Goal: Task Accomplishment & Management: Use online tool/utility

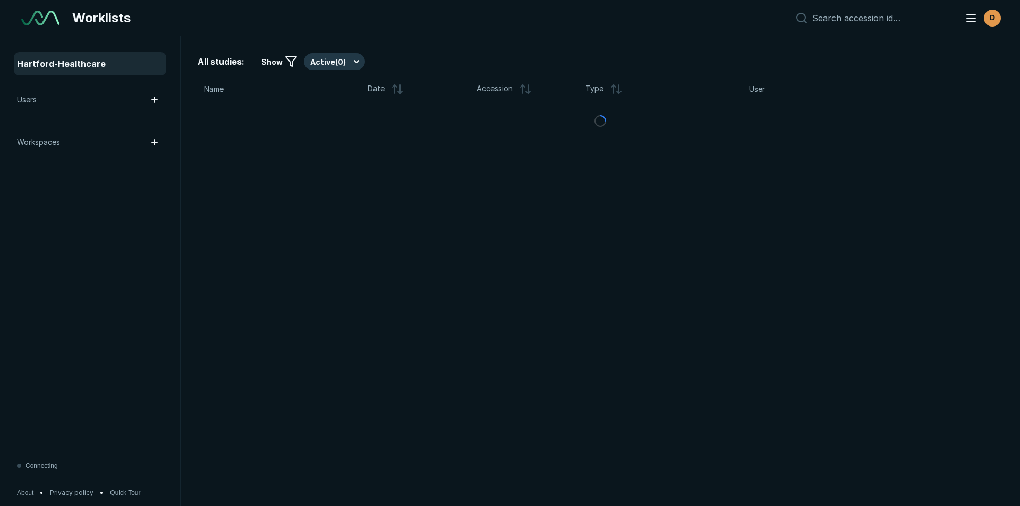
scroll to position [3459, 5956]
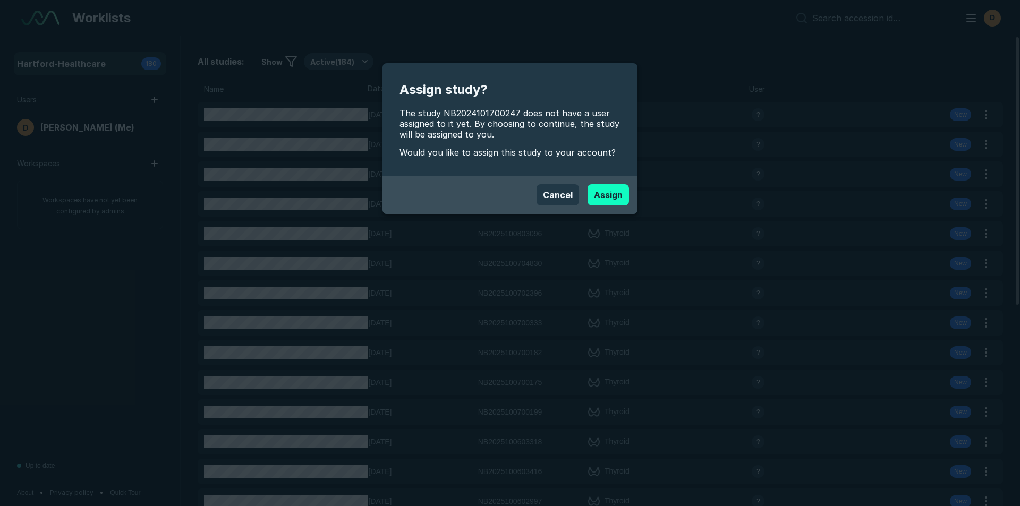
click at [617, 198] on button "Assign" at bounding box center [608, 194] width 41 height 21
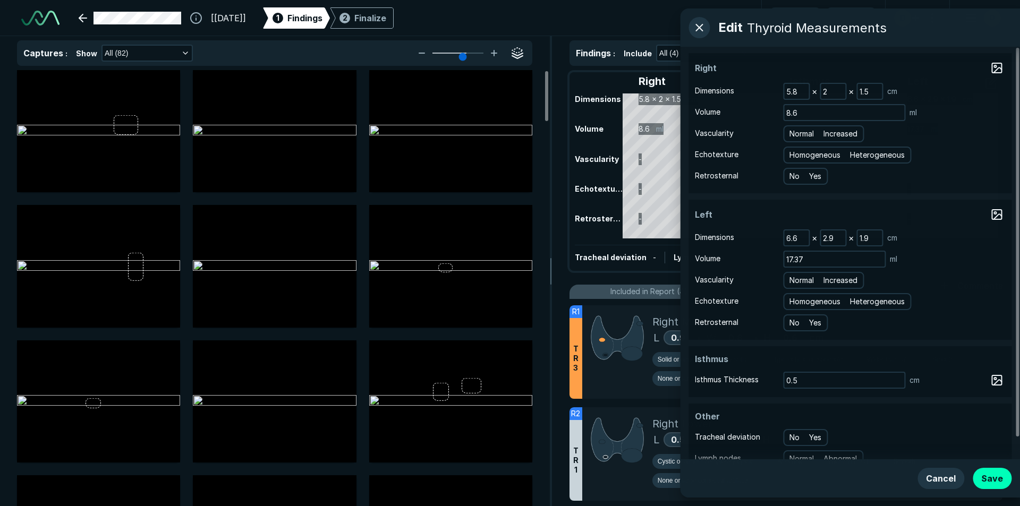
scroll to position [3459, 5956]
click at [883, 158] on span "Heterogeneous" at bounding box center [877, 155] width 55 height 12
click at [855, 157] on input "Heterogeneous" at bounding box center [852, 153] width 7 height 7
radio input "true"
click at [790, 132] on span "Normal" at bounding box center [802, 134] width 24 height 12
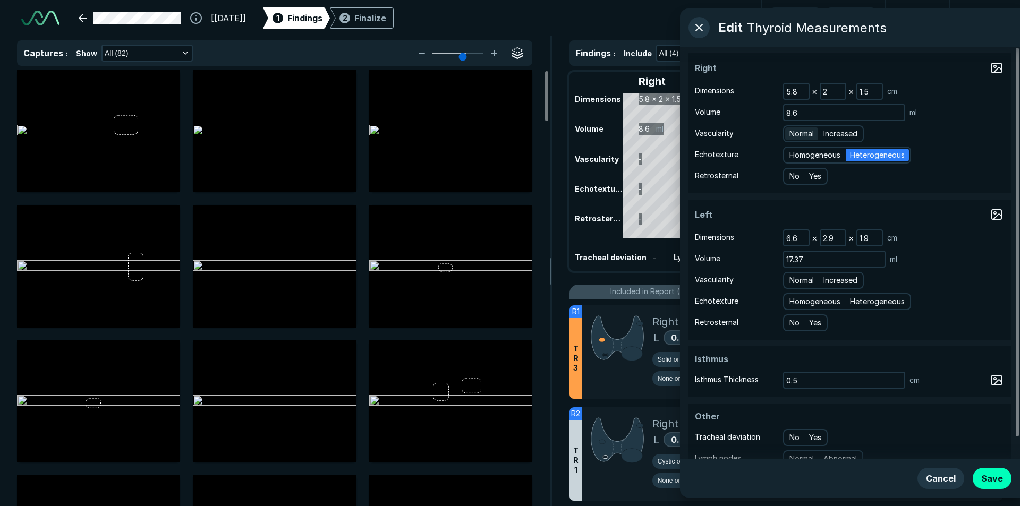
click at [790, 132] on input "Normal" at bounding box center [791, 132] width 7 height 7
radio input "true"
click at [886, 304] on span "Heterogeneous" at bounding box center [877, 302] width 55 height 12
click at [855, 304] on input "Heterogeneous" at bounding box center [852, 300] width 7 height 7
radio input "true"
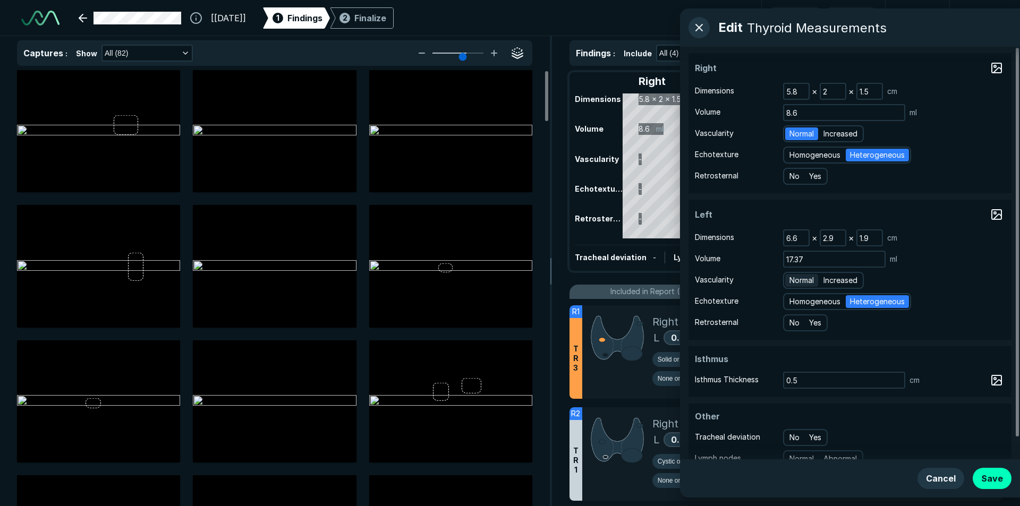
click at [801, 278] on span "Normal" at bounding box center [802, 281] width 24 height 12
click at [795, 278] on input "Normal" at bounding box center [791, 279] width 7 height 7
radio input "true"
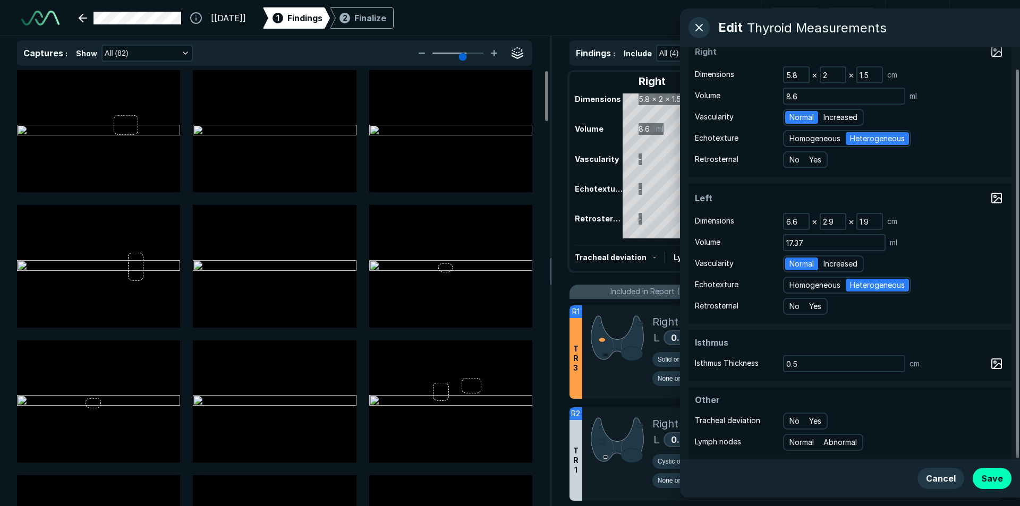
scroll to position [23, 0]
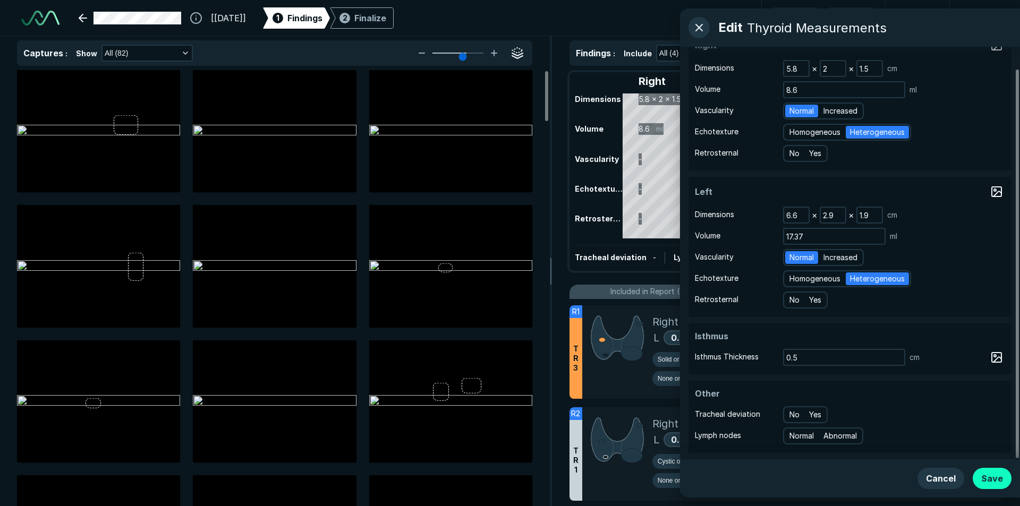
click at [998, 476] on button "Save" at bounding box center [992, 478] width 39 height 21
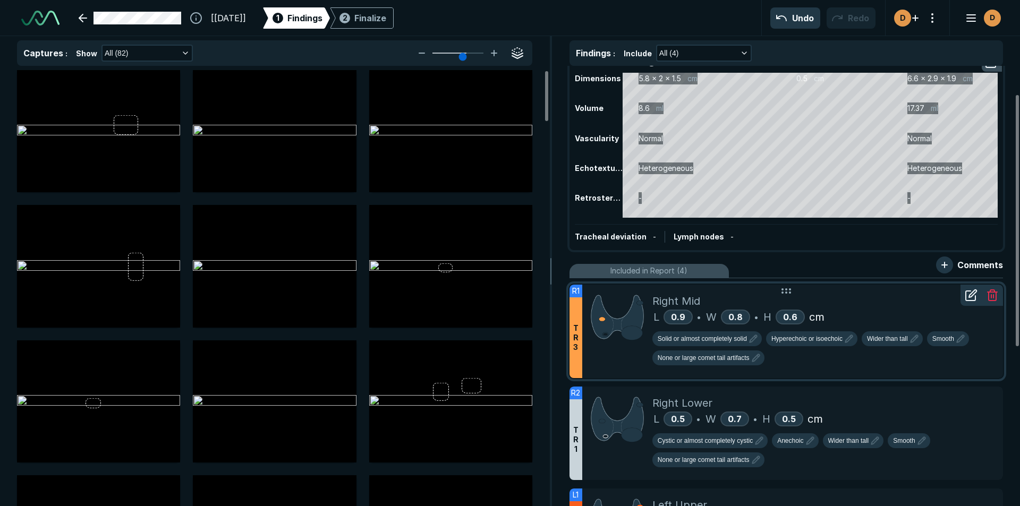
scroll to position [9, 0]
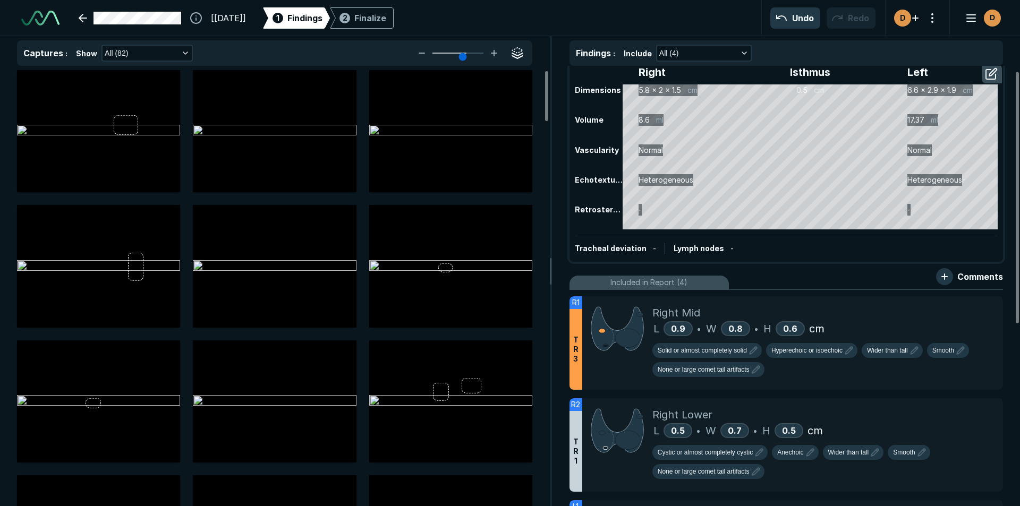
click at [882, 235] on div "Right Isthmus Left Dimensions 5.8 x 2 x 1.5 cm 0.5 cm 6.6 x 2.9 x 1.9 cm Volume…" at bounding box center [786, 162] width 431 height 197
click at [974, 311] on icon at bounding box center [971, 307] width 13 height 13
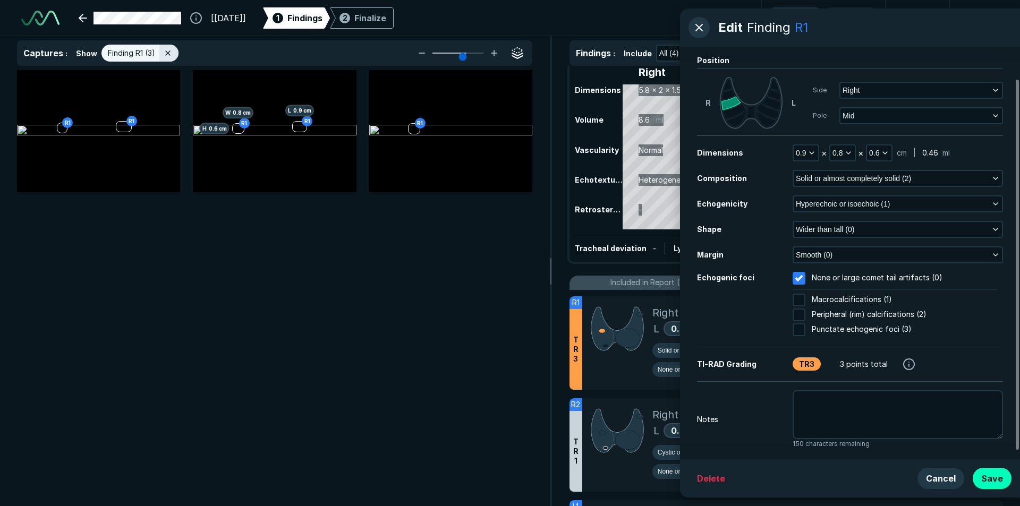
scroll to position [45, 0]
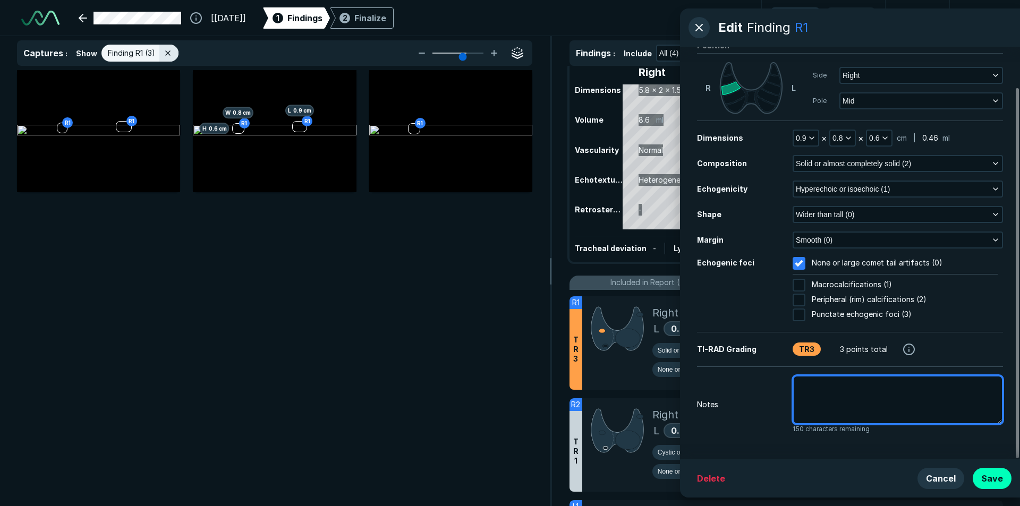
click at [816, 387] on textarea at bounding box center [898, 400] width 210 height 49
type textarea "x"
type textarea "n"
type textarea "x"
type textarea "no"
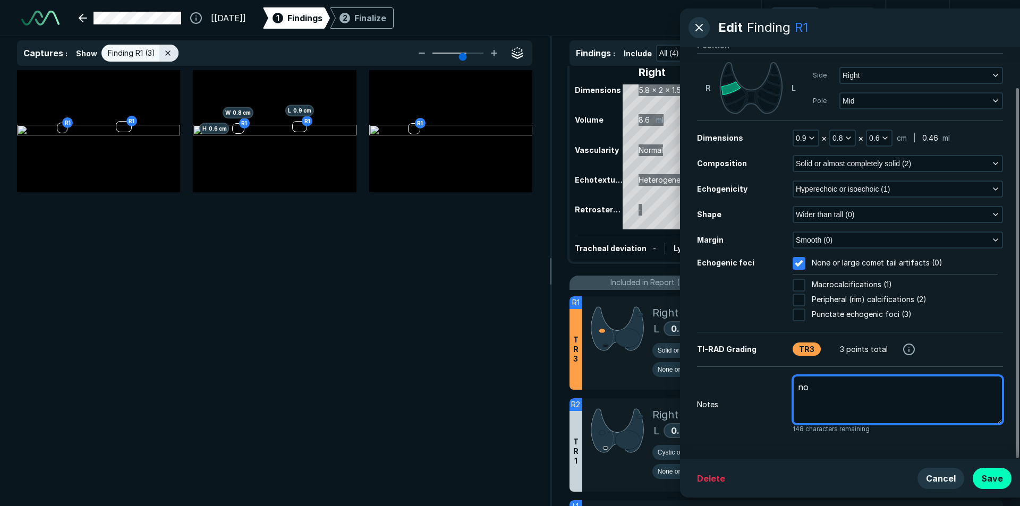
type textarea "x"
type textarea "nod"
type textarea "x"
type textarea "nodu"
type textarea "x"
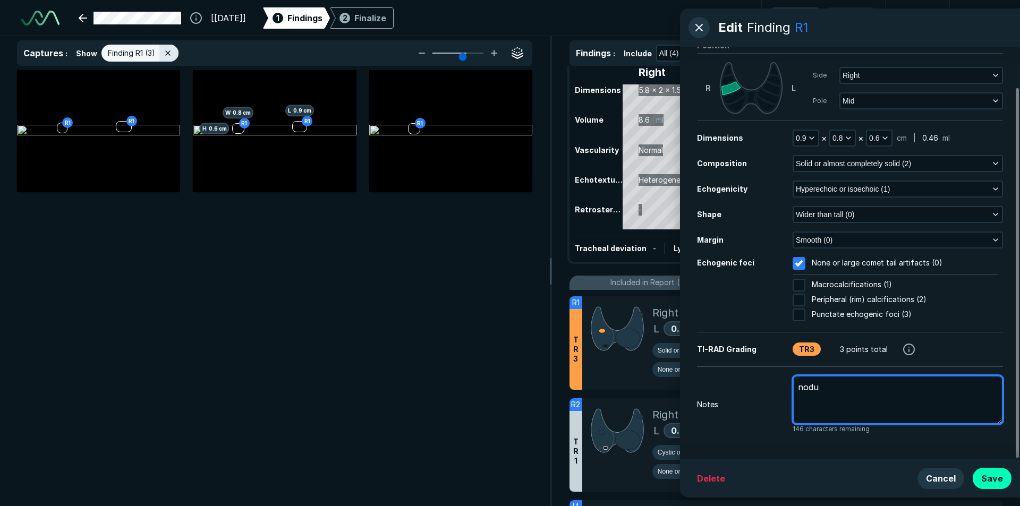
type textarea "nodul"
type textarea "x"
type textarea "nodule"
type textarea "x"
type textarea "nodule"
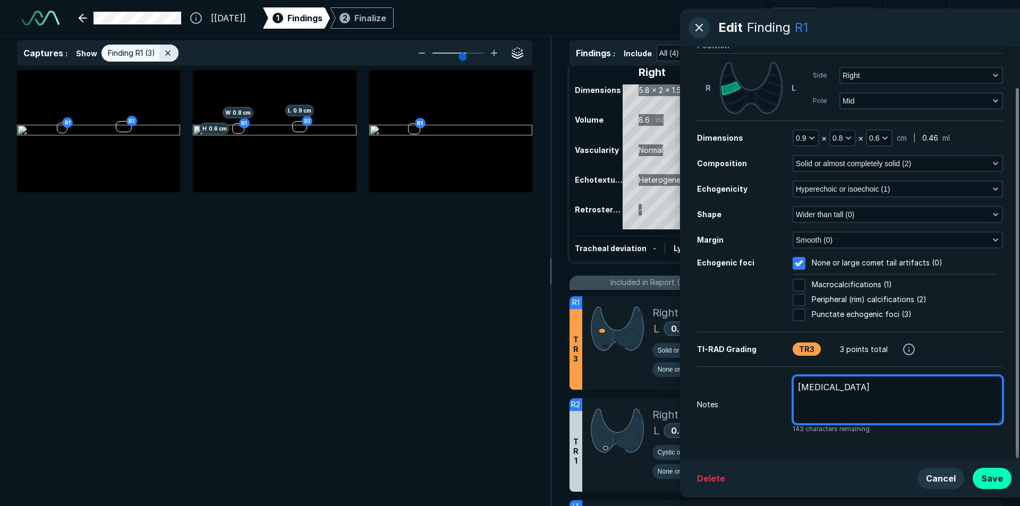
type textarea "x"
type textarea "nodule #"
type textarea "x"
type textarea "nodule #1"
type textarea "x"
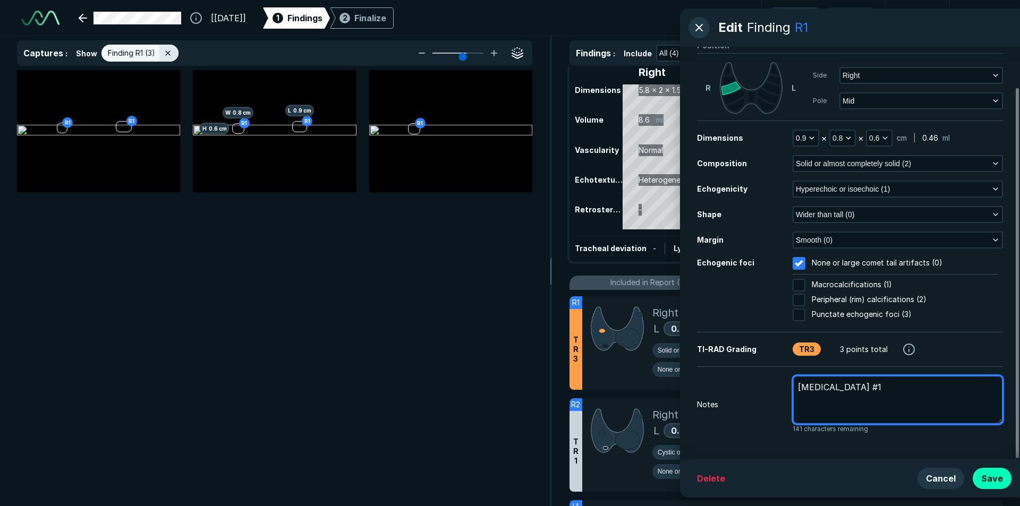
type textarea "nodule #1"
type textarea "x"
type textarea "nodule #1 p"
type textarea "x"
type textarea "nodule #1 pr"
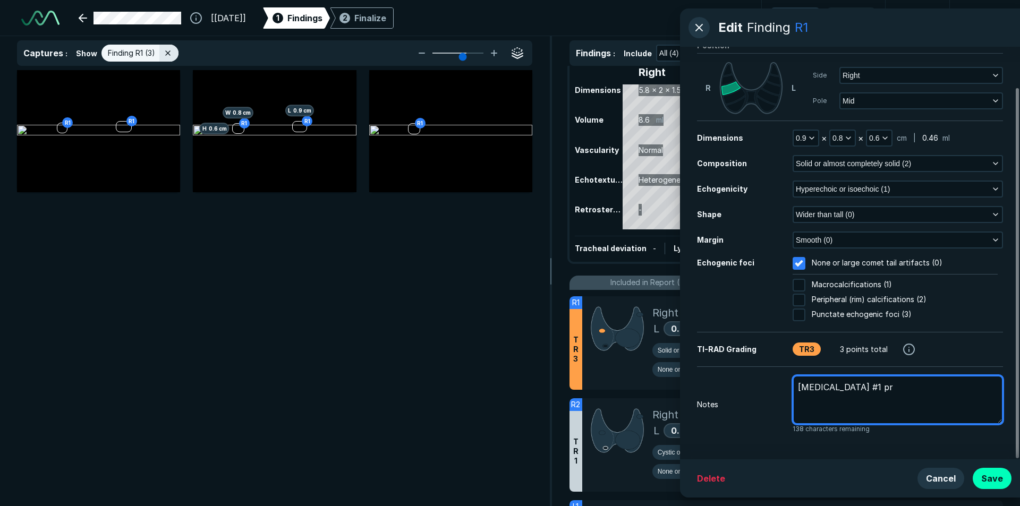
type textarea "x"
type textarea "nodule #1 pre"
type textarea "x"
type textarea "nodule #1 prev"
type textarea "x"
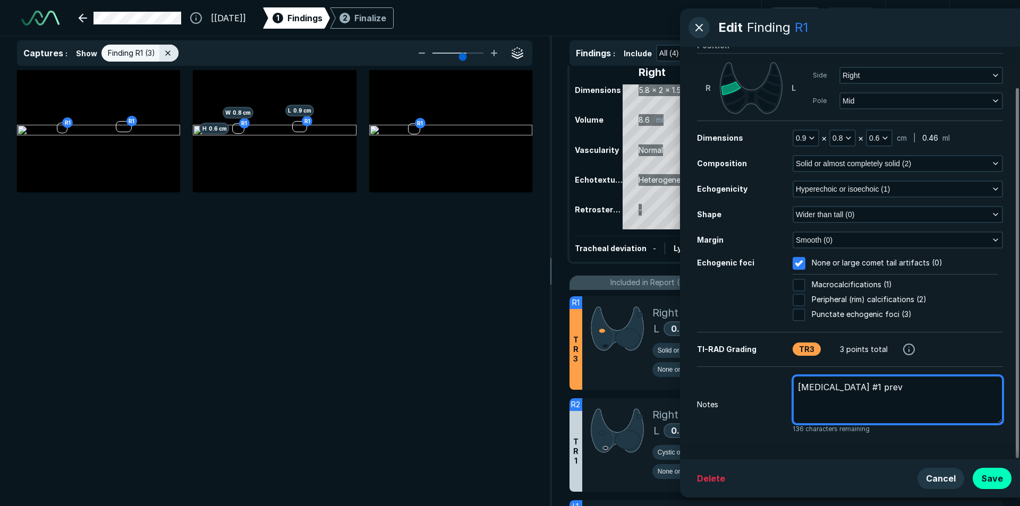
type textarea "nodule #1 prev"
type textarea "x"
type textarea "nodule #1 prev m"
type textarea "x"
type textarea "nodule #1 prev me"
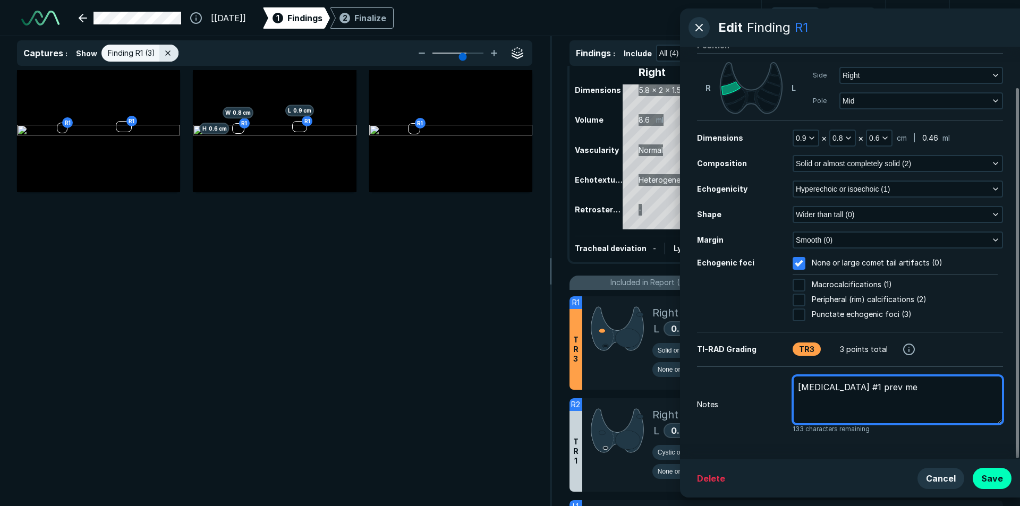
type textarea "x"
type textarea "nodule #1 prev mea"
type textarea "x"
type textarea "nodule #1 prev meas"
type textarea "x"
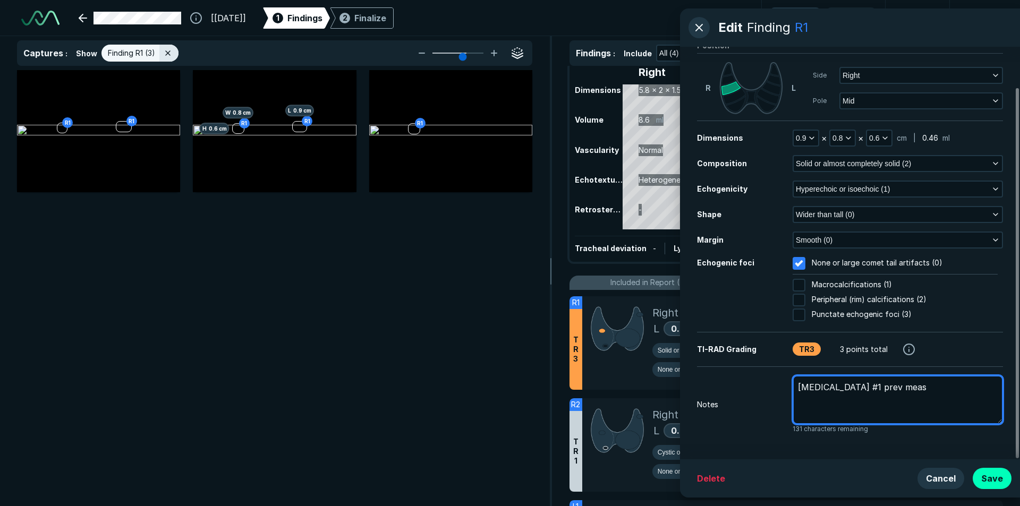
type textarea "nodule #1 prev measu"
type textarea "x"
type textarea "nodule #1 prev measur"
type textarea "x"
type textarea "nodule #1 prev measurm"
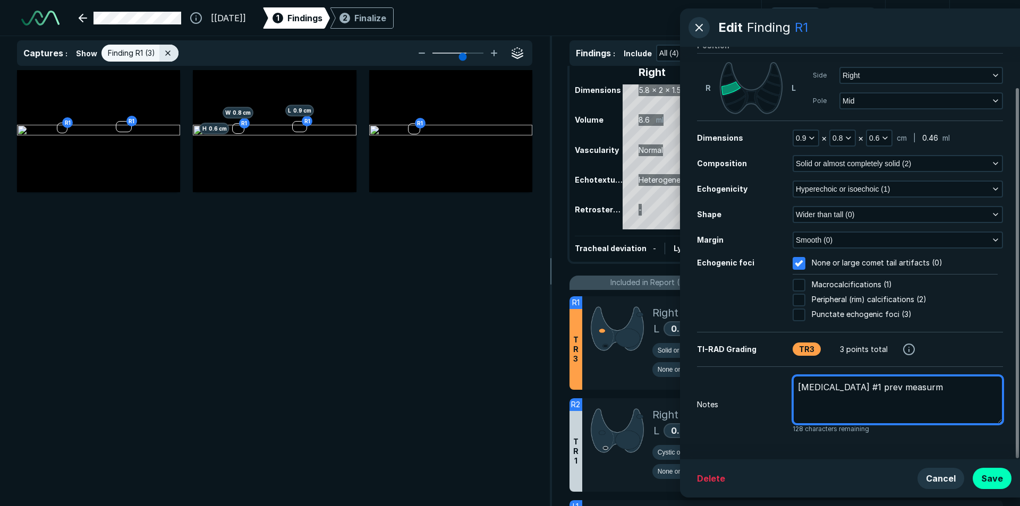
type textarea "x"
type textarea "nodule #1 prev measurmb"
type textarea "x"
type textarea "nodule #1 prev measurmbt"
type textarea "x"
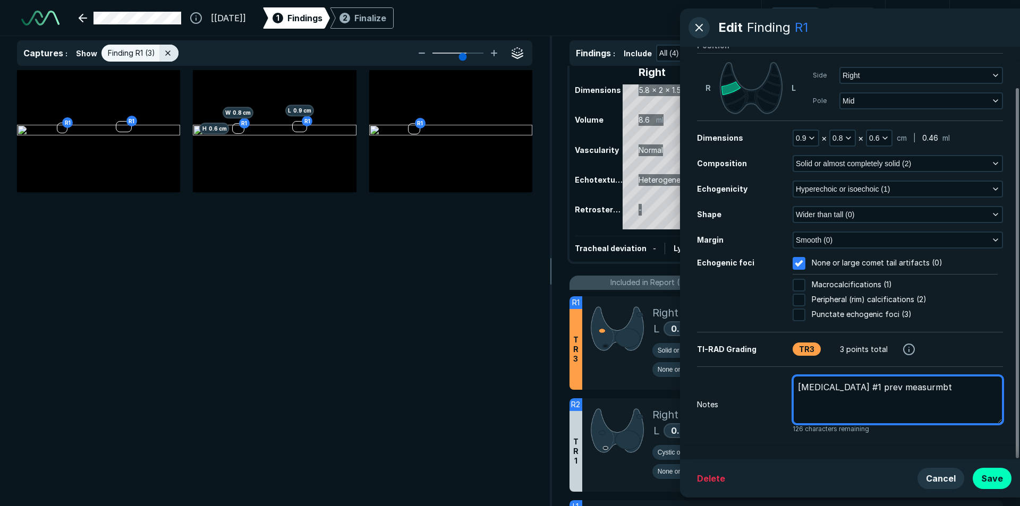
type textarea "nodule #1 prev measurmb"
type textarea "x"
type textarea "nodule #1 prev measurm"
type textarea "x"
type textarea "nodule #1 prev measur"
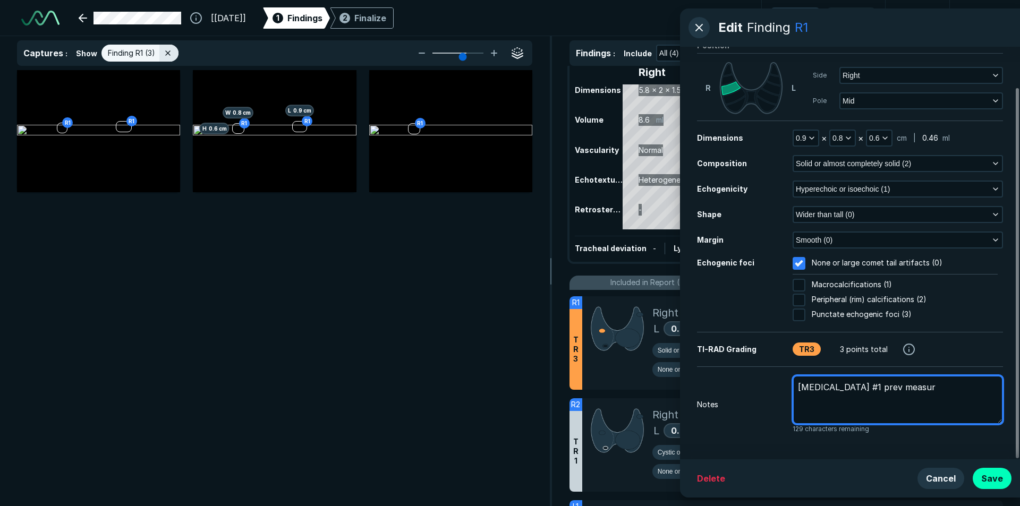
type textarea "x"
type textarea "nodule #1 prev measurm"
type textarea "x"
type textarea "nodule #1 prev measurme"
type textarea "x"
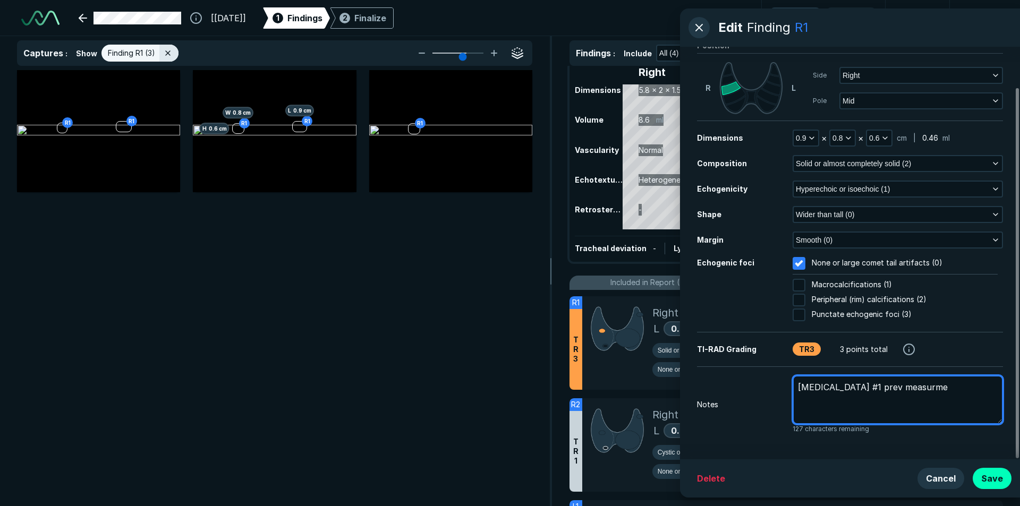
type textarea "nodule #1 prev measurmen"
type textarea "x"
type textarea "nodule #1 prev measurment"
type textarea "x"
type textarea "nodule #1 prev measurment"
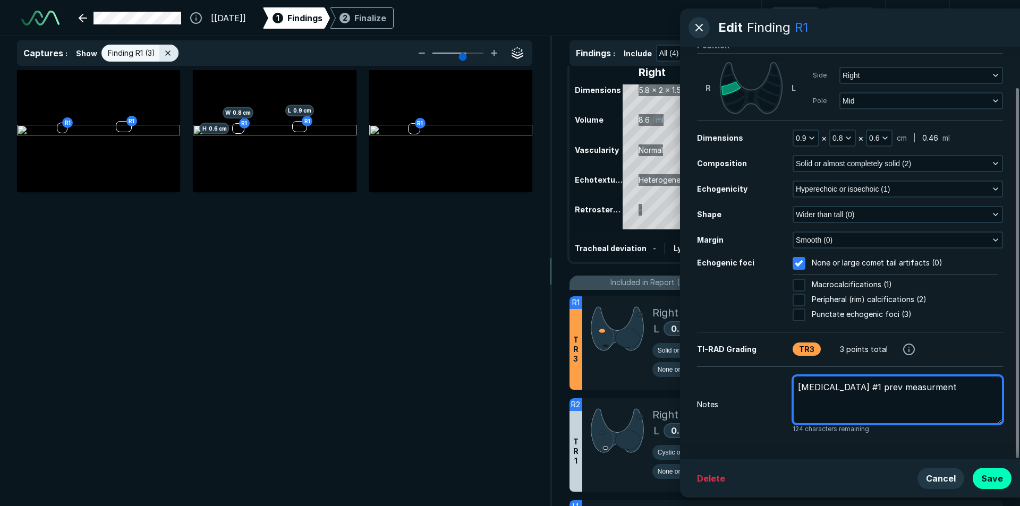
type textarea "x"
type textarea "nodule #1 prev measurement"
type textarea "x"
type textarea "nodule #1 prev measurement"
type textarea "x"
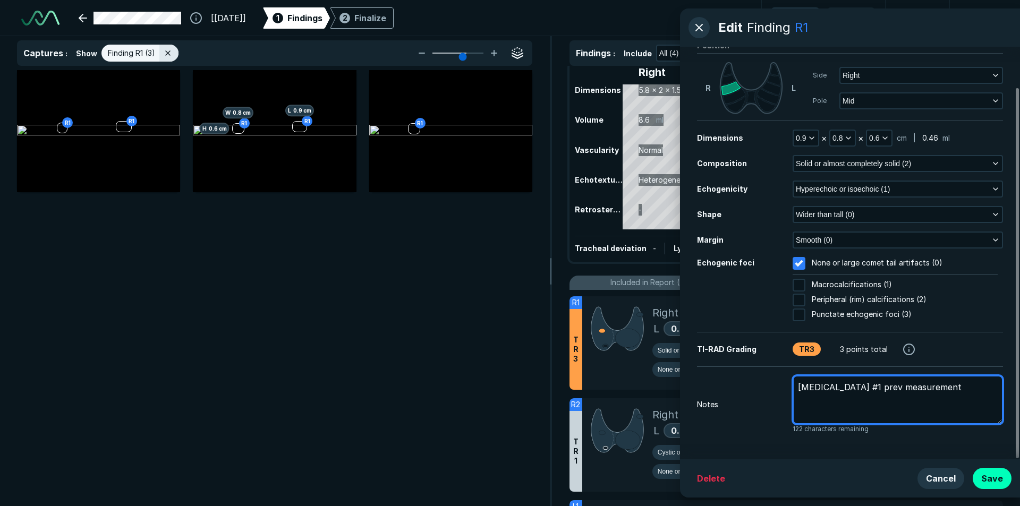
type textarea "nodule #1 prev measurement 0"
type textarea "x"
type textarea "nodule #1 prev measurement 0."
type textarea "x"
type textarea "nodule #1 prev measurement 0.9"
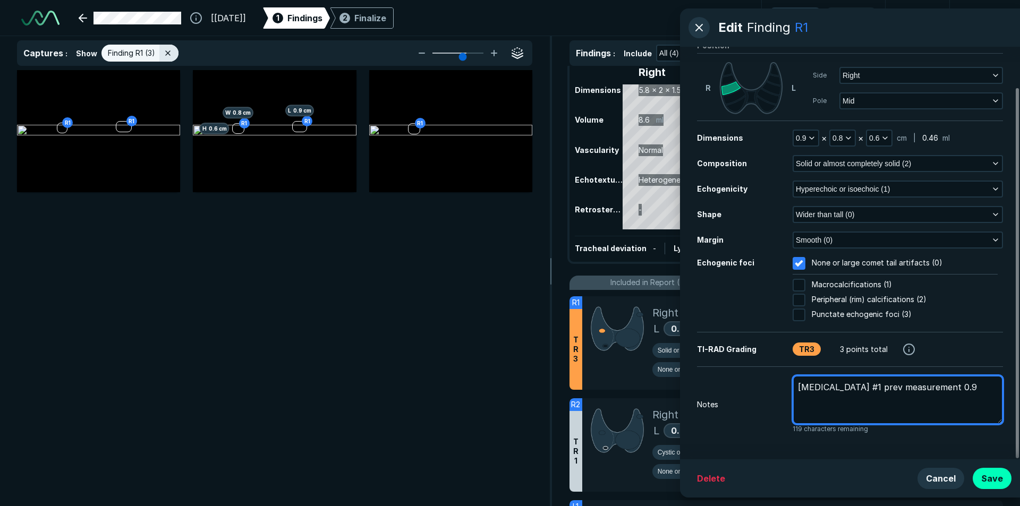
type textarea "x"
type textarea "nodule #1 prev measurement 0.9x"
type textarea "x"
type textarea "nodule #1 prev measurement 0.9x0"
type textarea "x"
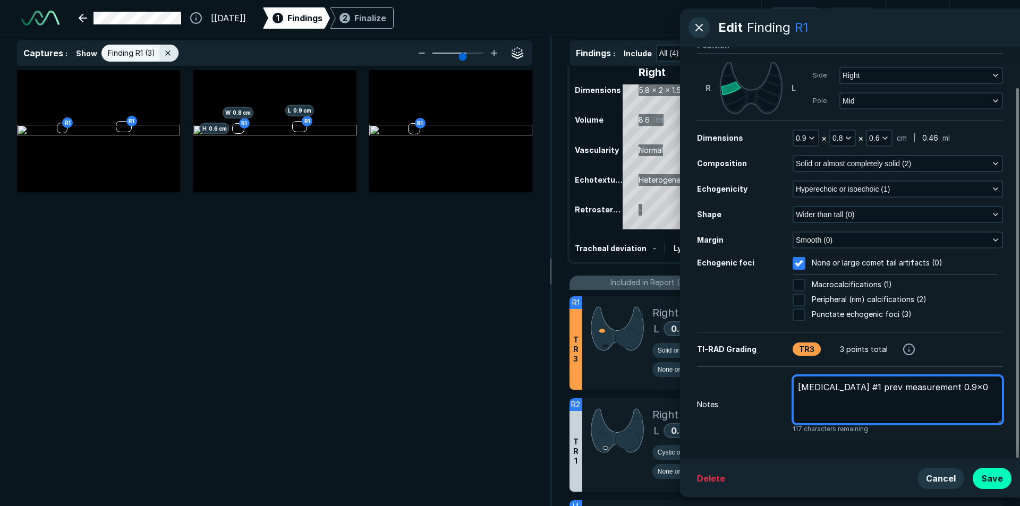
type textarea "nodule #1 prev measurement 0.9x0."
type textarea "x"
type textarea "nodule #1 prev measurement 0.9x0.8"
type textarea "x"
type textarea "nodule #1 prev measurement 0.9x0.8x"
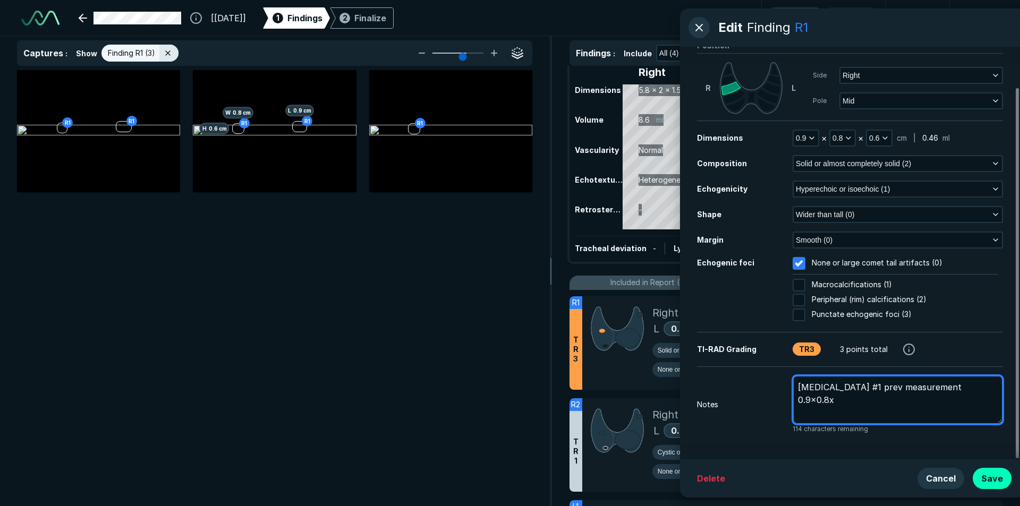
type textarea "x"
type textarea "nodule #1 prev measurement 0.9x0.8x0"
type textarea "x"
type textarea "nodule #1 prev measurement 0.9x0.8x0."
type textarea "x"
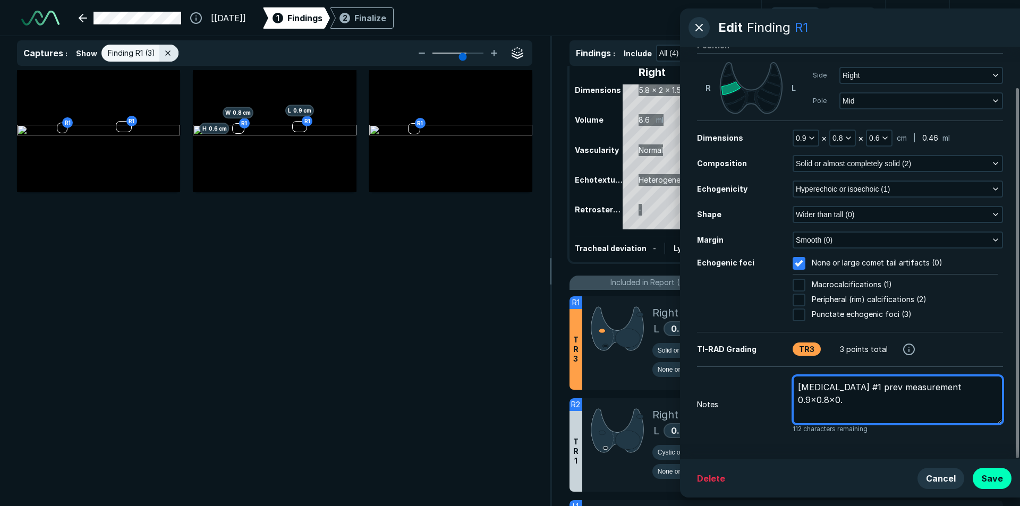
type textarea "nodule #1 prev measurement 0.9x0.8x0.6"
type textarea "x"
type textarea "nodule #1 prev measurement 0.9x0.8x0.6c"
type textarea "x"
type textarea "nodule #1 prev measurement 0.9x0.8x0.6cm"
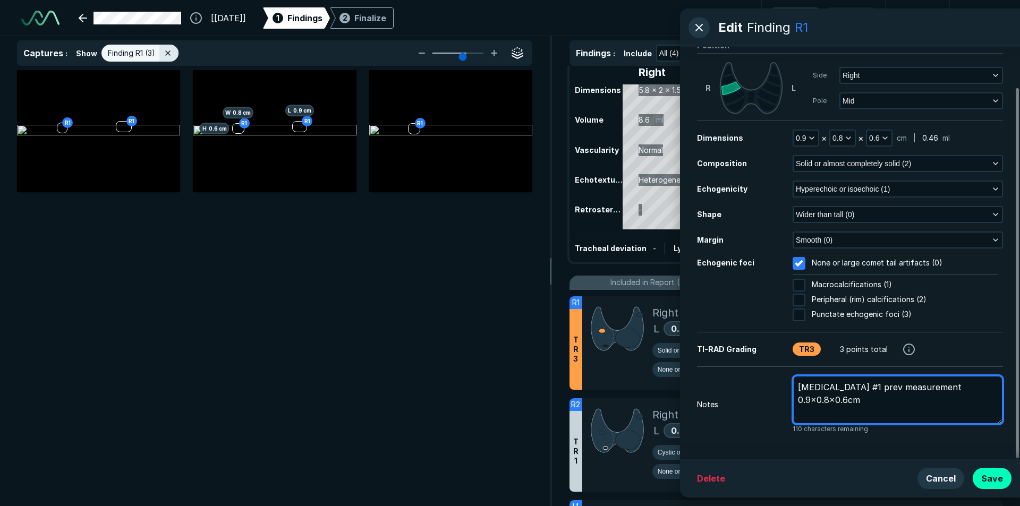
type textarea "x"
type textarea "nodule #1 prev measurement 0.9x0.8x0.6cm"
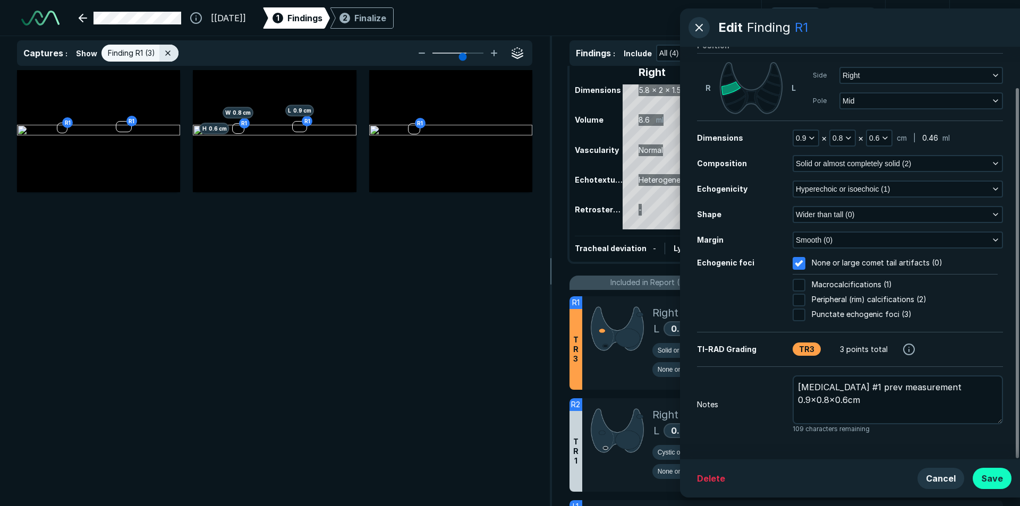
click at [1006, 476] on button "Save" at bounding box center [992, 478] width 39 height 21
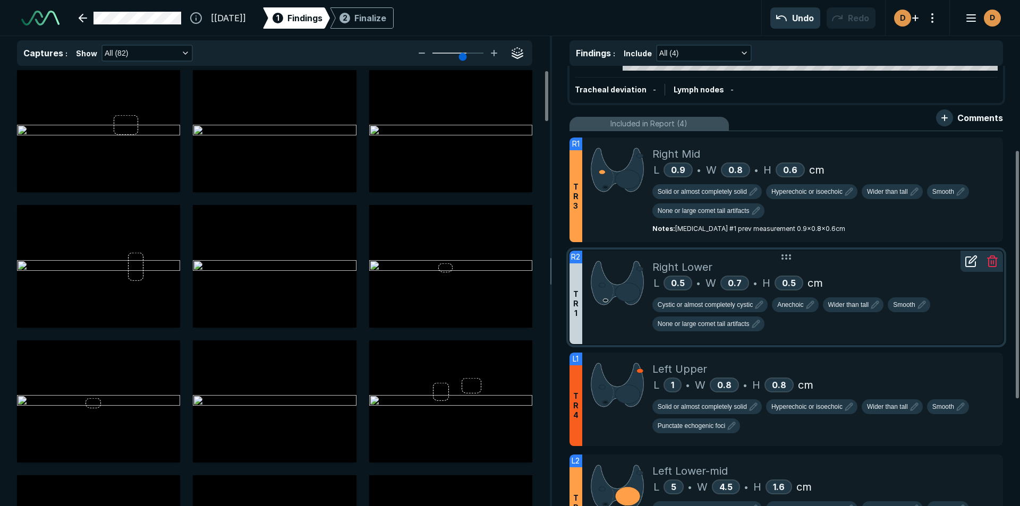
scroll to position [168, 0]
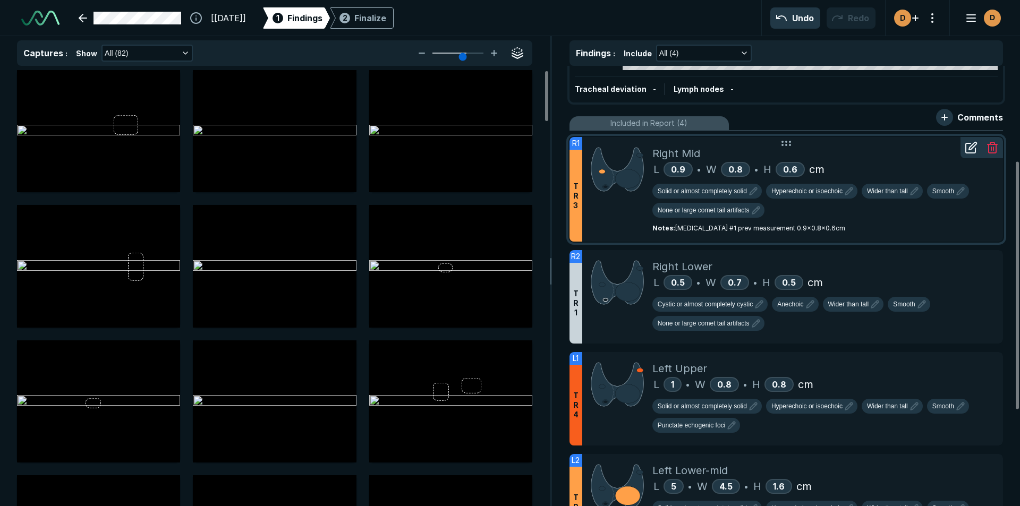
click at [968, 147] on icon at bounding box center [971, 147] width 13 height 13
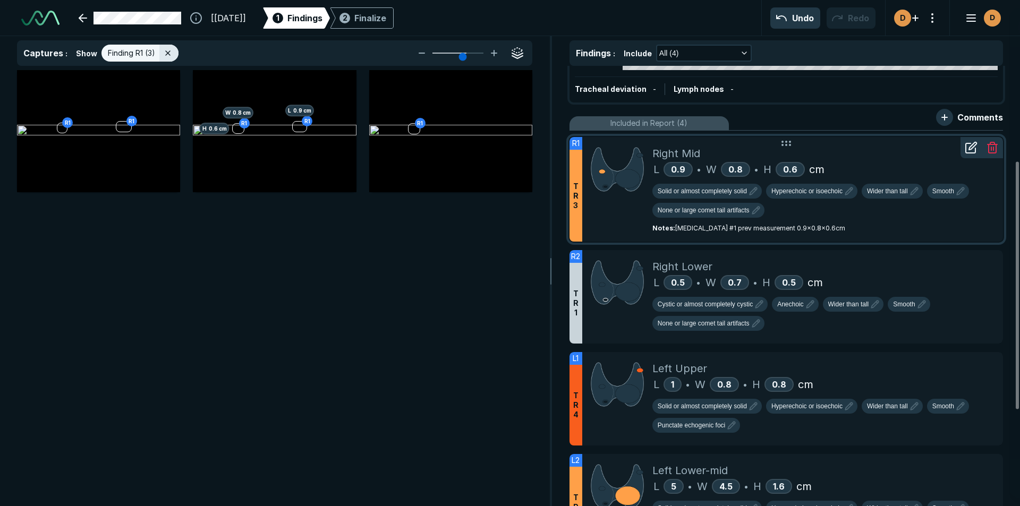
scroll to position [3212, 3667]
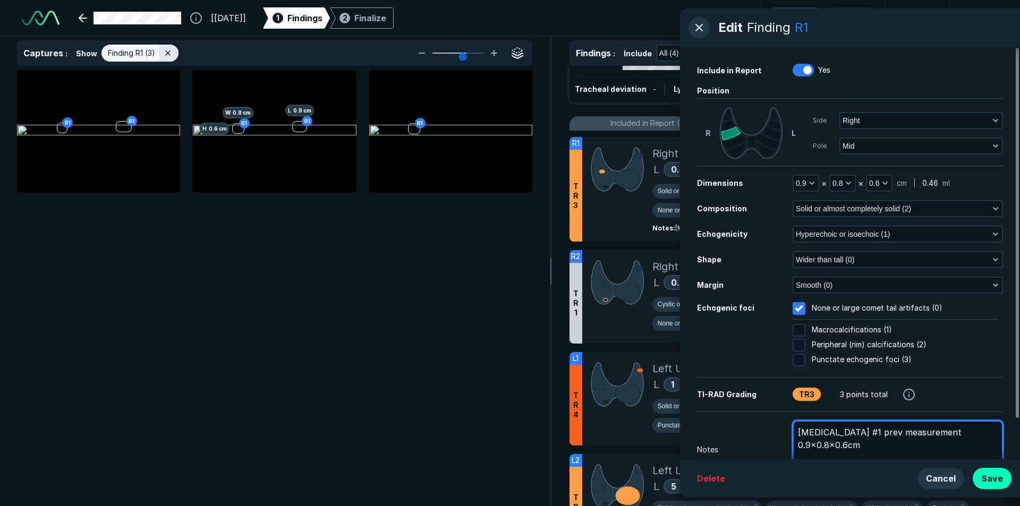
click at [839, 432] on textarea "nodule #1 prev measurement 0.9x0.8x0.6cm" at bounding box center [898, 445] width 210 height 49
click at [837, 432] on textarea "nodule #1 prev measurement 0.9x0.8x0.6cm" at bounding box center [898, 445] width 210 height 49
type textarea "x"
type textarea "nodule #1 prev measurement 0.9x0.8x0.6cm"
type textarea "x"
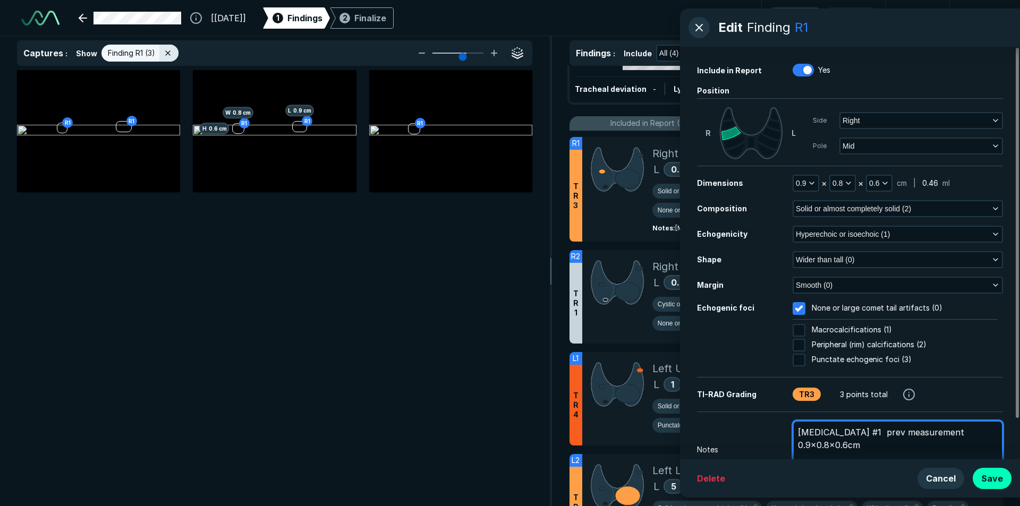
type textarea "nodule #1 R prev measurement 0.9x0.8x0.6cm"
type textarea "x"
type textarea "nodule #1 Rt prev measurement 0.9x0.8x0.6cm"
type textarea "x"
type textarea "nodule #1 Rt prev measurement 0.9x0.8x0.6cm"
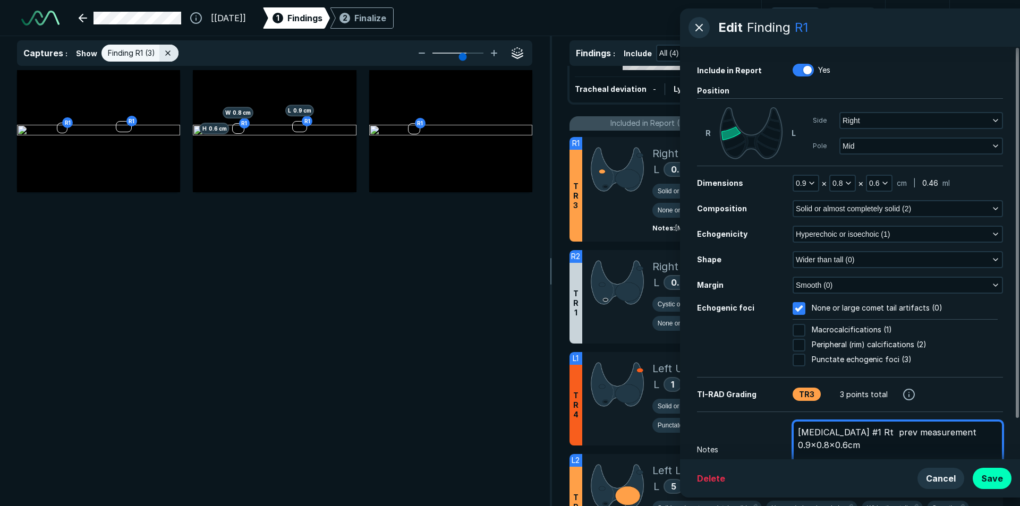
type textarea "x"
type textarea "nodule #1 Rt m prev measurement 0.9x0.8x0.6cm"
type textarea "x"
type textarea "nodule #1 Rt mi prev measurement 0.9x0.8x0.6cm"
type textarea "x"
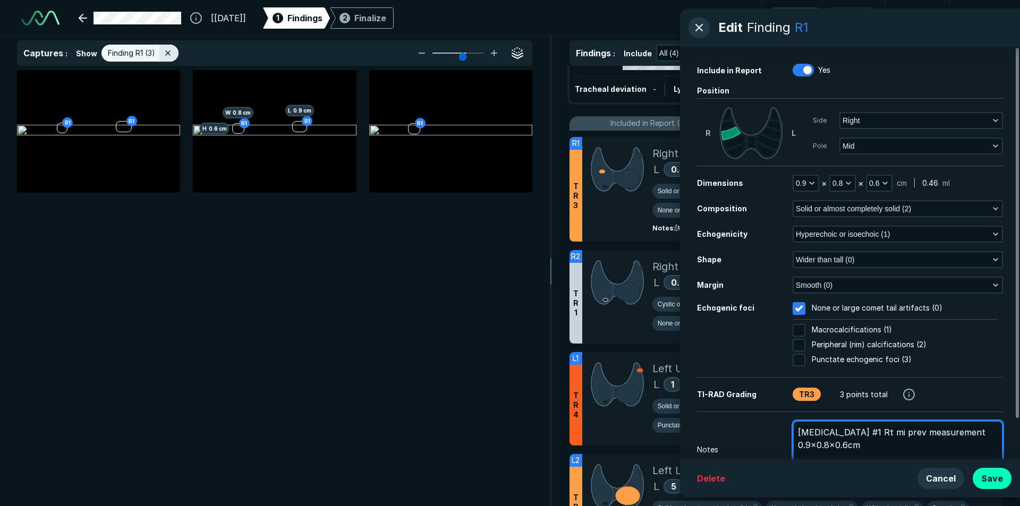
type textarea "nodule #1 Rt mid prev measurement 0.9x0.8x0.6cm"
drag, startPoint x: 874, startPoint y: 437, endPoint x: 888, endPoint y: 444, distance: 15.2
click at [888, 444] on textarea "nodule #1 Rt mid prev measurement 0.9x0.8x0.6cm" at bounding box center [898, 445] width 210 height 49
click at [881, 433] on textarea "nodule #1 Rt mid prev measurement 0.9x0.8x0.6cm" at bounding box center [898, 445] width 210 height 49
drag, startPoint x: 881, startPoint y: 433, endPoint x: 886, endPoint y: 437, distance: 6.4
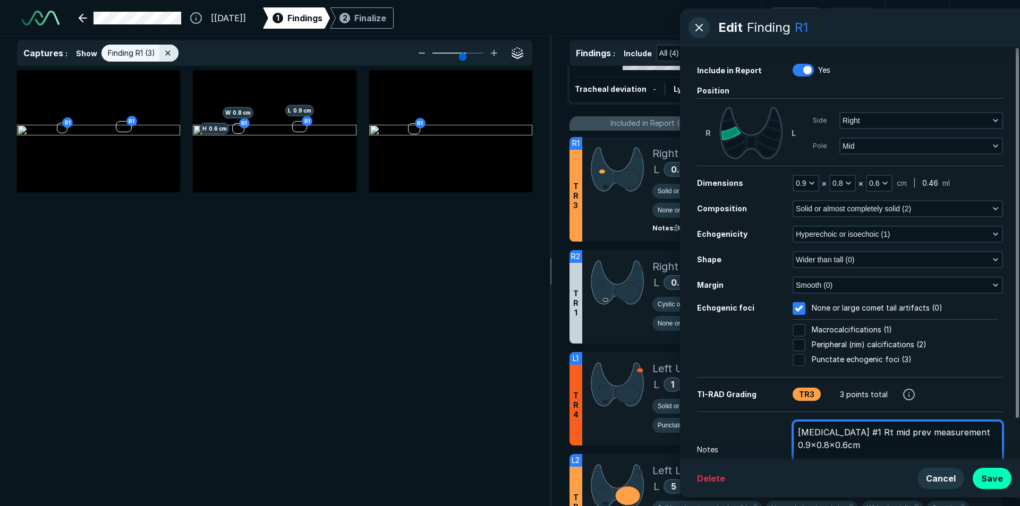
click at [886, 437] on textarea "nodule #1 Rt mid prev measurement 0.9x0.8x0.6cm" at bounding box center [898, 445] width 210 height 49
type textarea "x"
type textarea "nodule #1 Rt mid prevmeasurement 0.9x0.8x0.6cm"
type textarea "x"
type textarea "nodule #1 Rt mid previmeasurement 0.9x0.8x0.6cm"
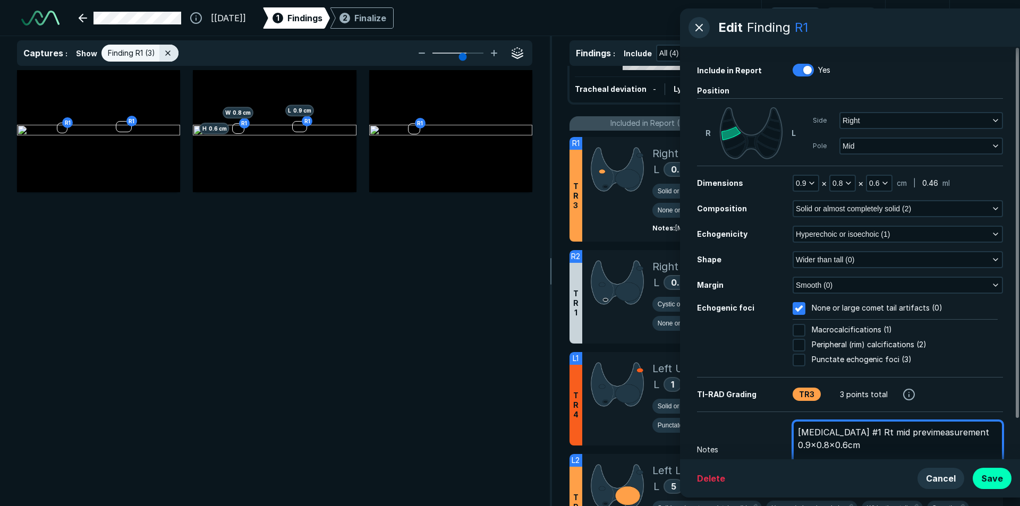
type textarea "x"
type textarea "nodule #1 Rt mid previimeasurement 0.9x0.8x0.6cm"
type textarea "x"
type textarea "nodule #1 Rt mid previiomeasurement 0.9x0.8x0.6cm"
type textarea "x"
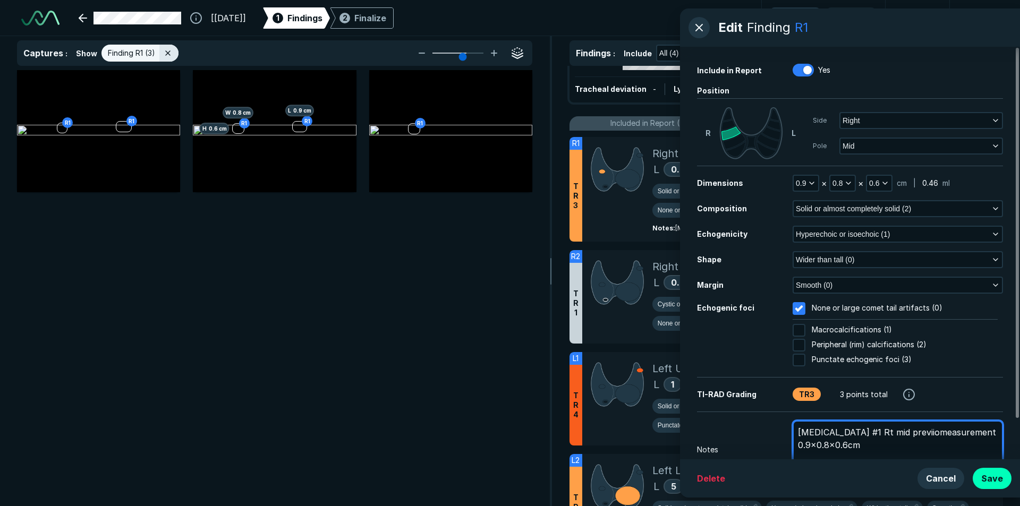
type textarea "nodule #1 Rt mid previioumeasurement 0.9x0.8x0.6cm"
type textarea "x"
type textarea "nodule #1 Rt mid previiousmeasurement 0.9x0.8x0.6cm"
type textarea "x"
type textarea "nodule #1 Rt mid previious measurement 0.9x0.8x0.6cm"
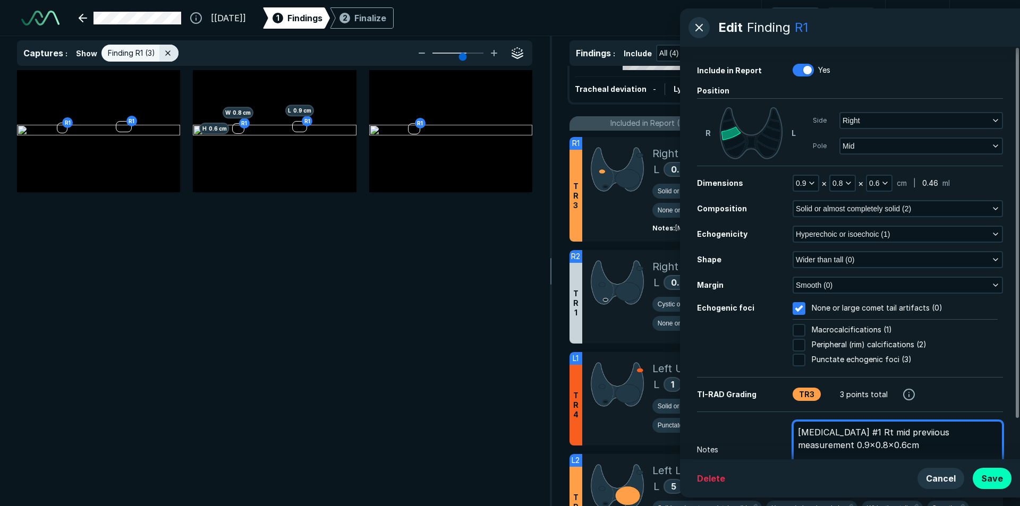
type textarea "x"
type textarea "nodule #1 Rt mid previous measurement 0.9x0.8x0.6cm"
type textarea "x"
click at [879, 458] on textarea "nodule #1 Rt mid previous measurement 0.9x0.8x0.6cm" at bounding box center [898, 445] width 210 height 49
type textarea "nodule #1 Rt mid previous measurement 0.9x0.8x0.6cm"
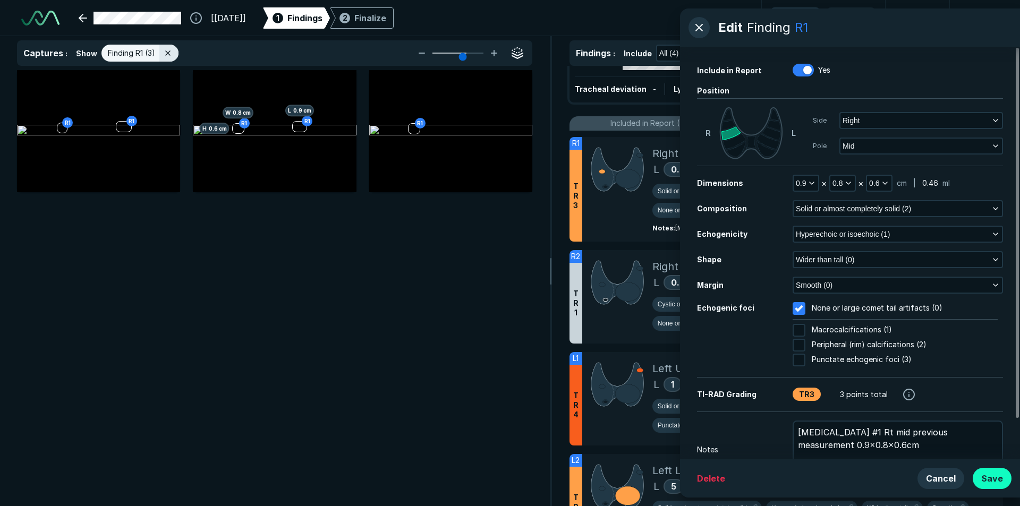
click at [987, 480] on button "Save" at bounding box center [992, 478] width 39 height 21
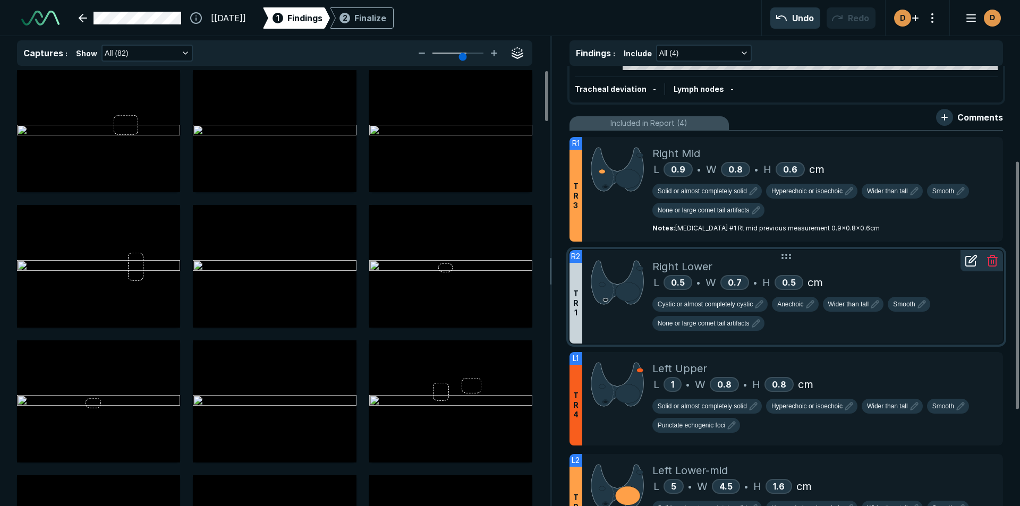
click at [972, 258] on icon at bounding box center [972, 259] width 7 height 7
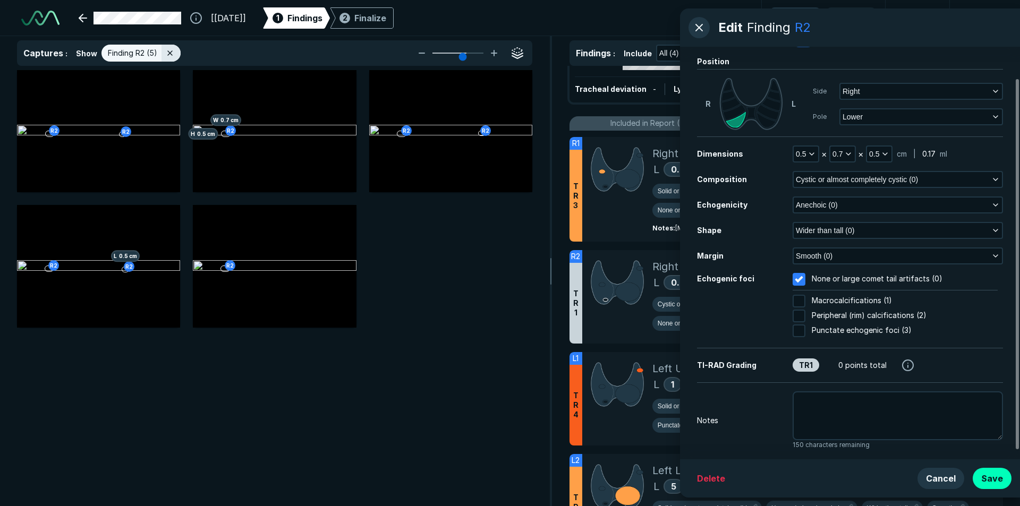
scroll to position [45, 0]
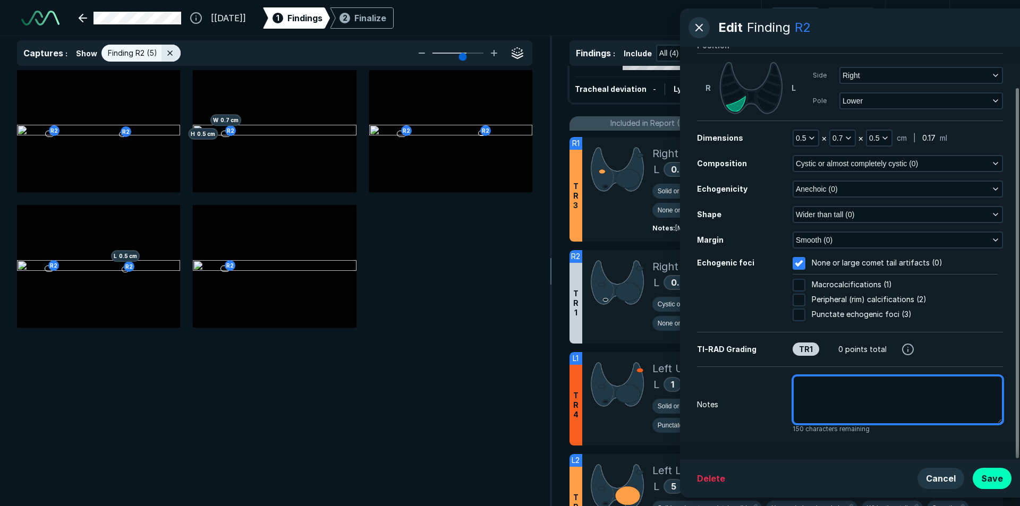
click at [806, 393] on textarea at bounding box center [898, 400] width 210 height 49
type textarea "x"
type textarea "b"
type textarea "x"
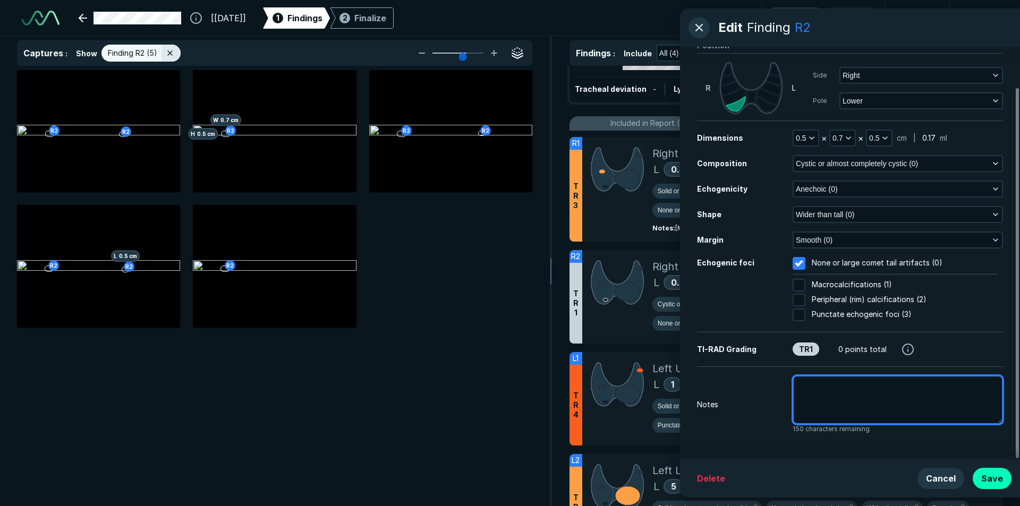
type textarea "n"
type textarea "x"
type textarea "no"
type textarea "x"
type textarea "nod"
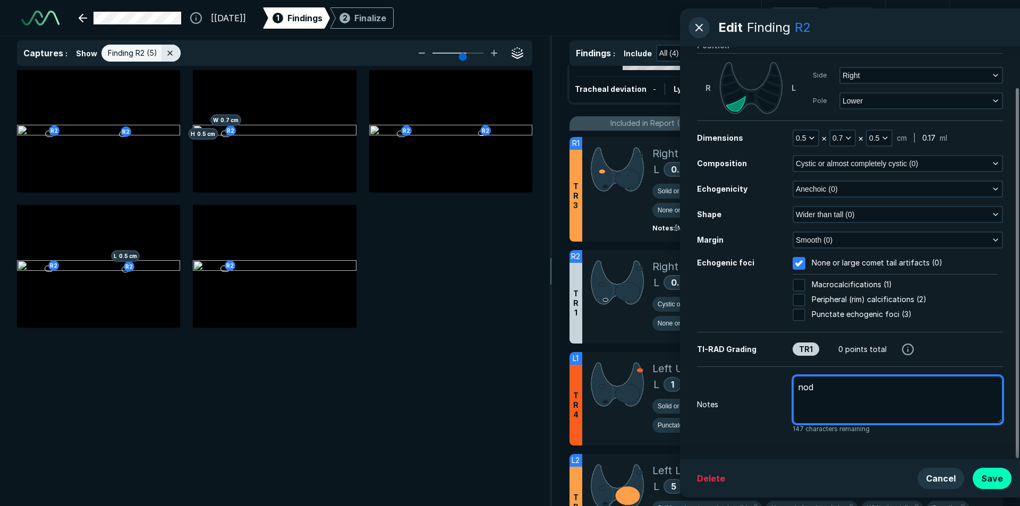
type textarea "x"
type textarea "nodu"
type textarea "x"
type textarea "nodul"
type textarea "x"
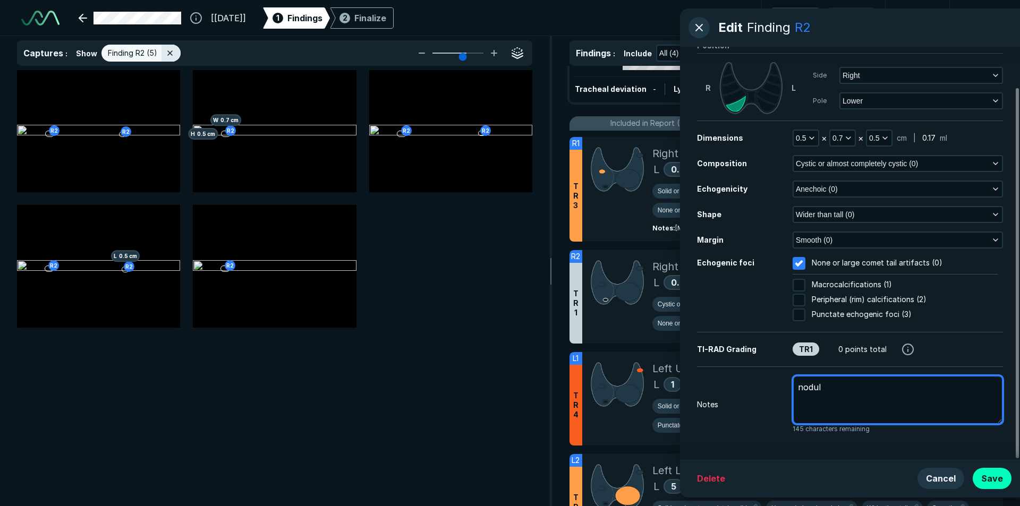
type textarea "nodule"
type textarea "x"
type textarea "nodule"
type textarea "x"
type textarea "nodule"
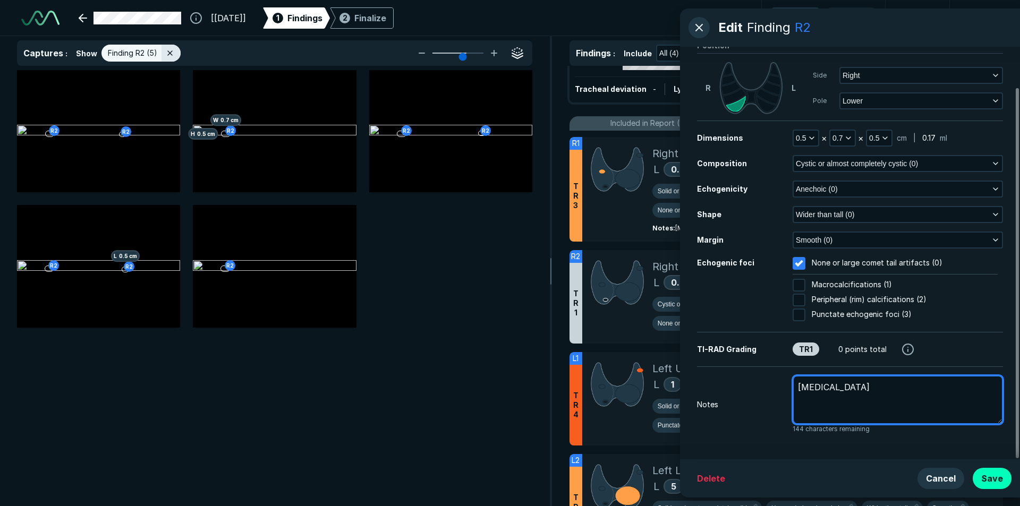
type textarea "x"
type textarea "nodul"
type textarea "x"
type textarea "nodu"
type textarea "x"
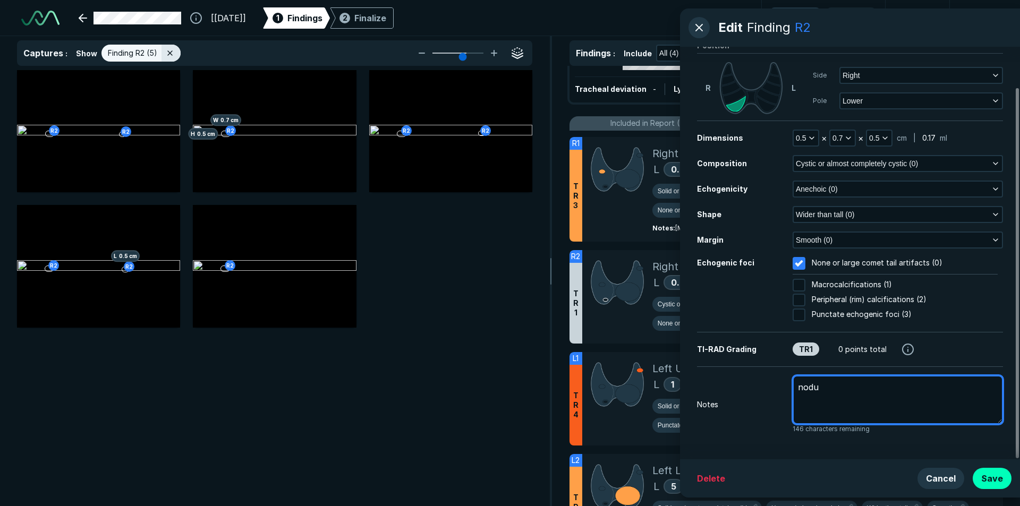
type textarea "nod"
type textarea "x"
type textarea "no"
type textarea "x"
type textarea "n"
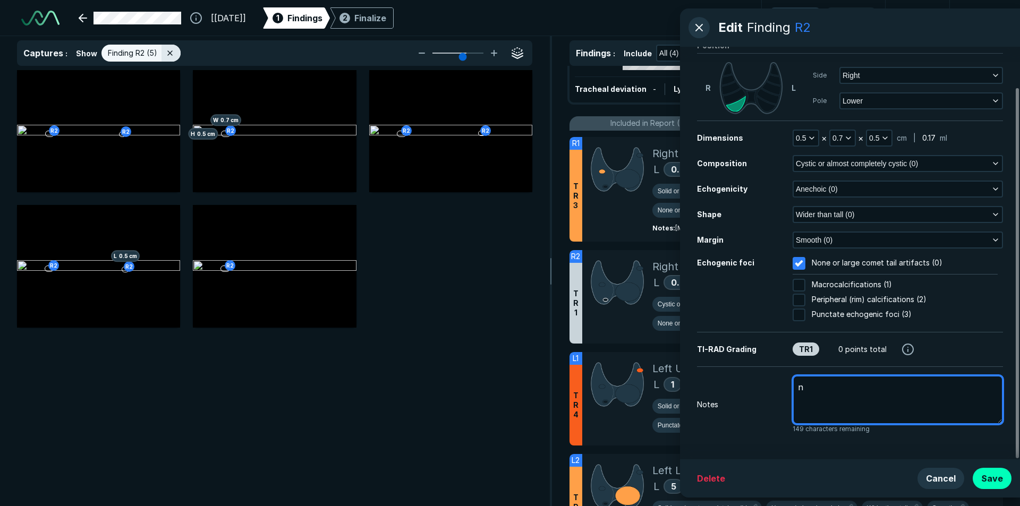
type textarea "x"
type textarea "R"
type textarea "x"
type textarea "Rt"
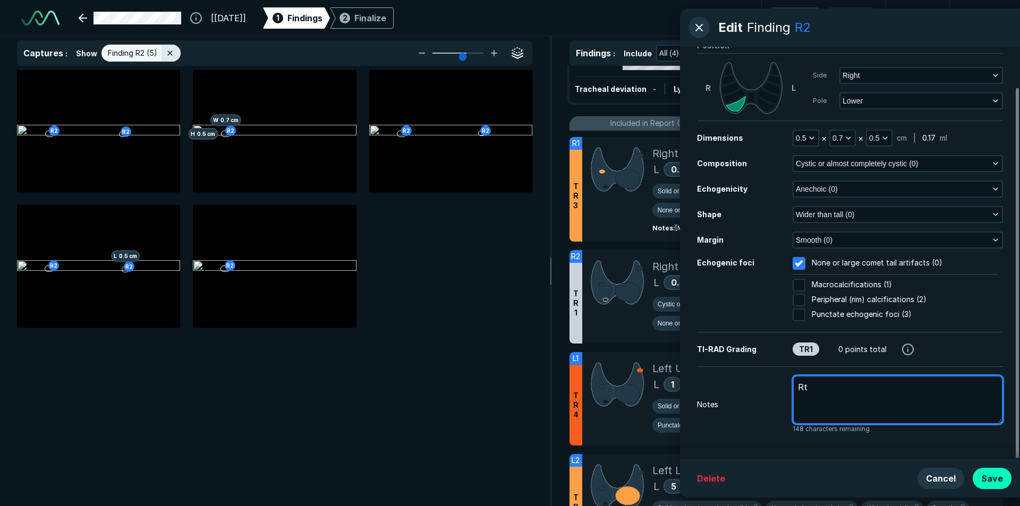
type textarea "x"
type textarea "Rt"
type textarea "x"
type textarea "Rt t"
type textarea "x"
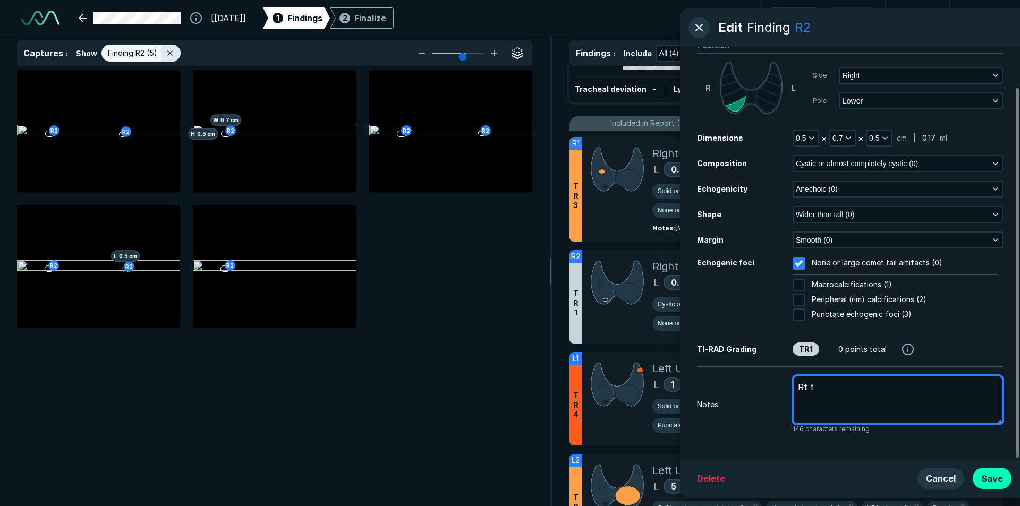
type textarea "Rt th"
type textarea "x"
type textarea "Rt thy"
type textarea "x"
type textarea "Rt thyr"
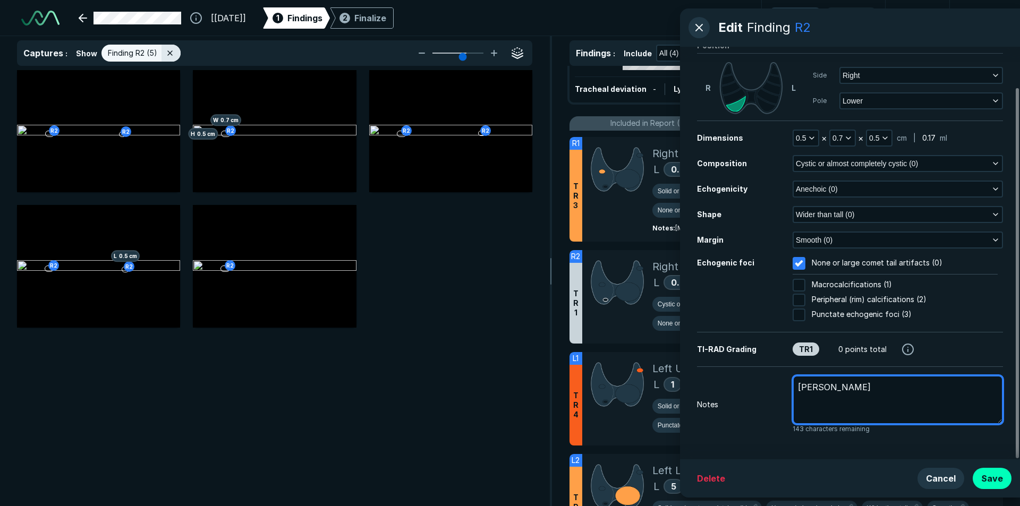
type textarea "x"
type textarea "Rt thyro"
type textarea "x"
type textarea "Rt thyrod"
type textarea "x"
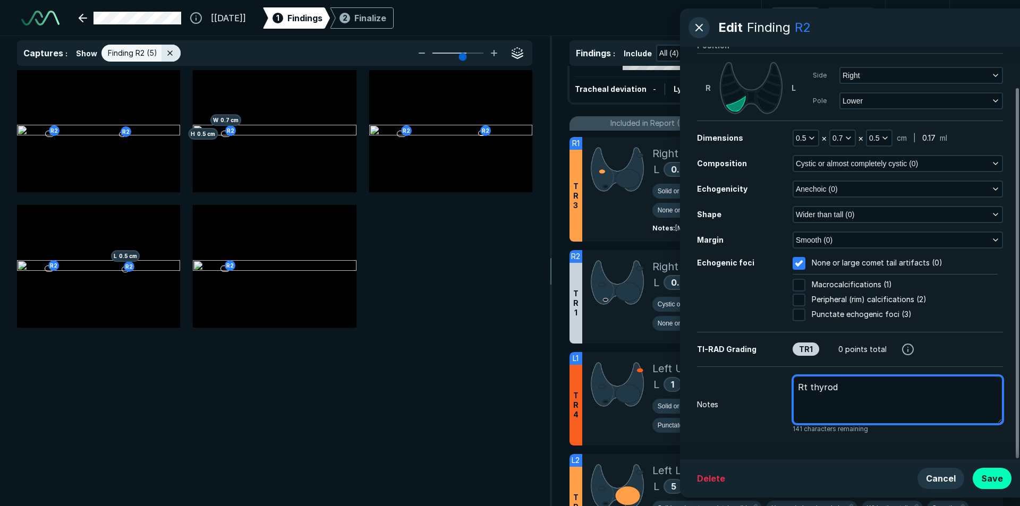
type textarea "Rt thyrod"
type textarea "x"
type textarea "Rt thyrod"
type textarea "x"
type textarea "Rt thyro"
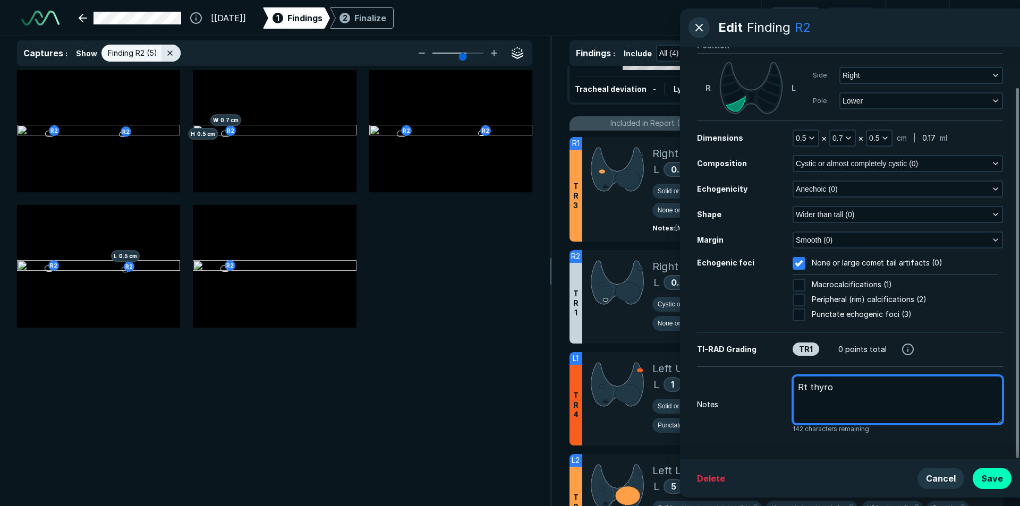
type textarea "x"
type textarea "Rt thyr"
type textarea "x"
type textarea "Rt thy"
type textarea "x"
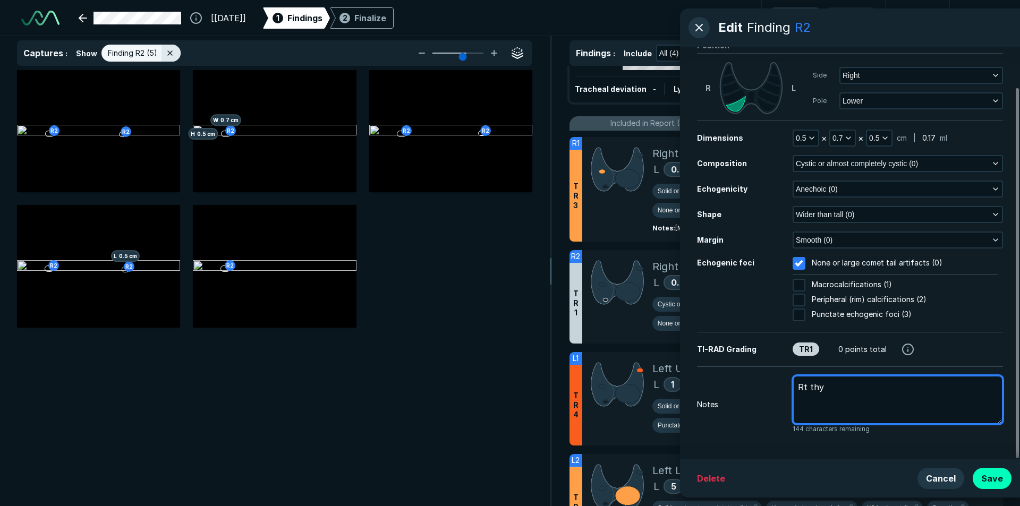
type textarea "Rt thyr"
type textarea "x"
type textarea "Rt thyro"
type textarea "x"
type textarea "Rt thyroi"
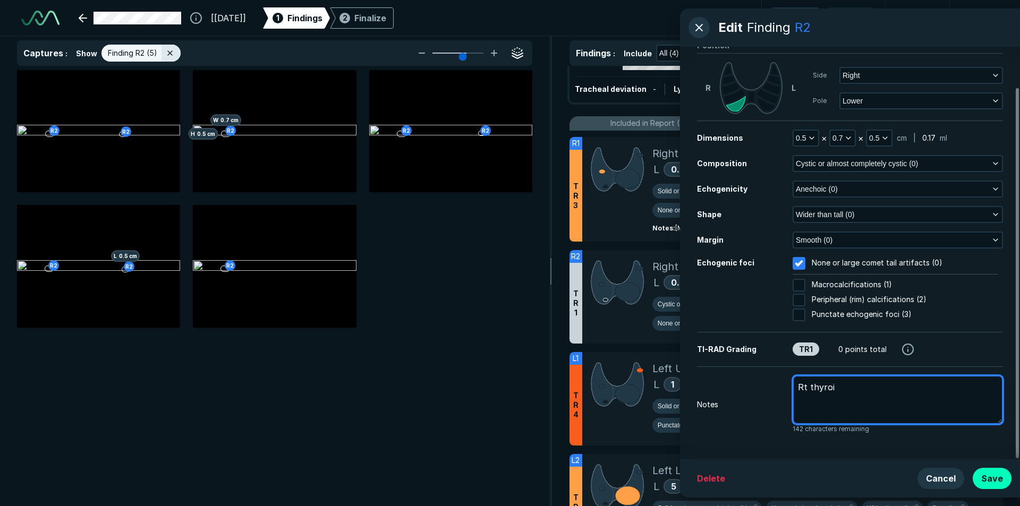
type textarea "x"
type textarea "Rt thyroid"
click at [882, 391] on textarea "Rt thyroid inf prev labal a" at bounding box center [898, 400] width 210 height 49
click at [906, 389] on textarea "Rt thyroid inf prev label a" at bounding box center [898, 400] width 210 height 49
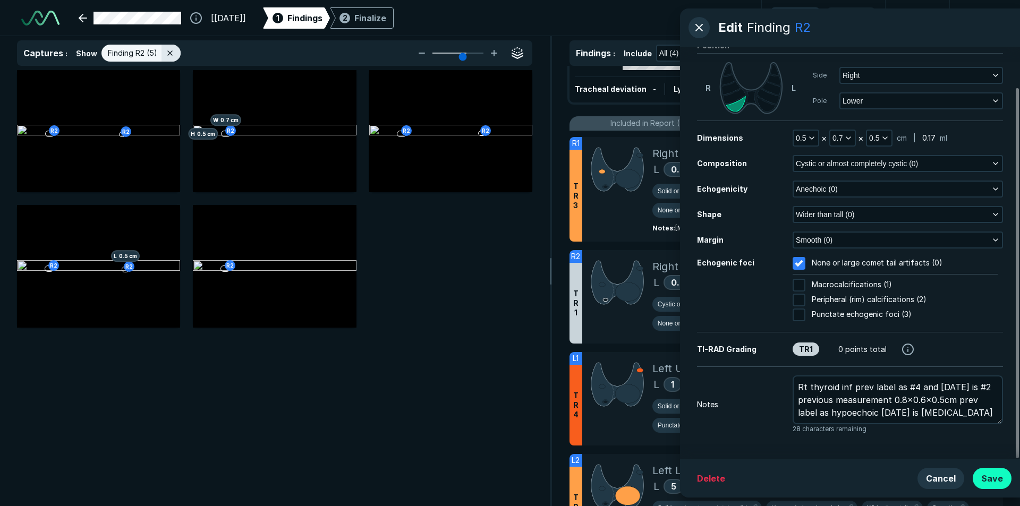
click at [996, 476] on button "Save" at bounding box center [992, 478] width 39 height 21
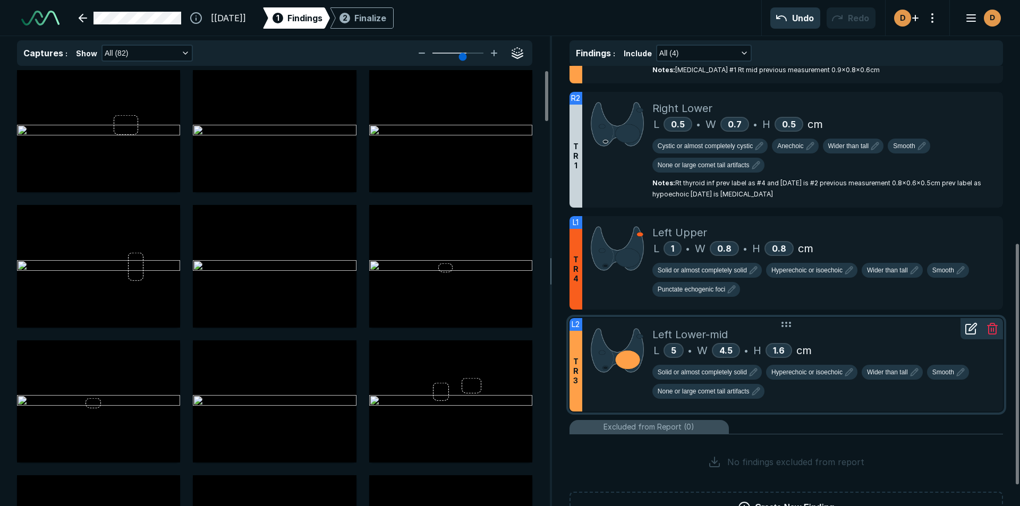
scroll to position [328, 0]
click at [690, 285] on span "Punctate echogenic foci" at bounding box center [691, 289] width 67 height 10
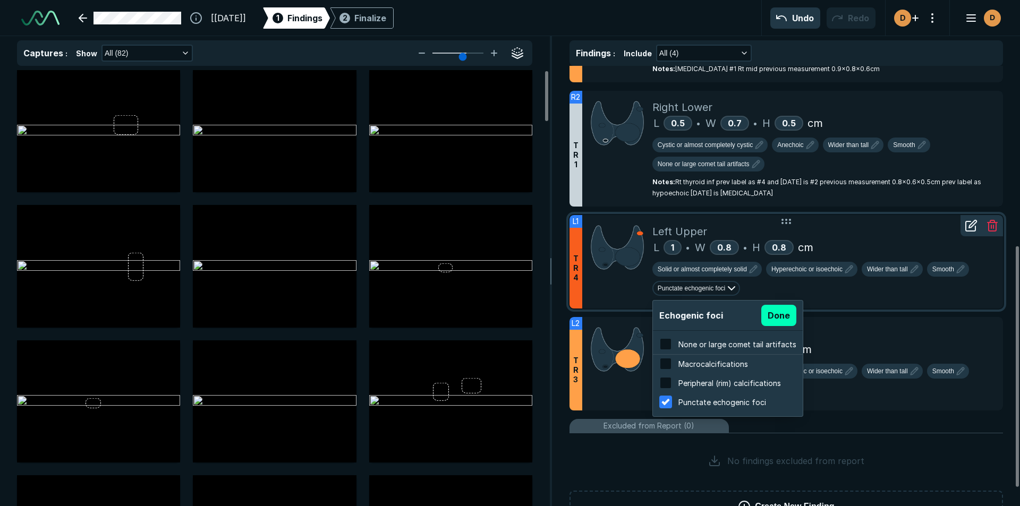
scroll to position [1709, 2026]
click at [661, 344] on input "checkbox" at bounding box center [665, 344] width 13 height 13
click at [780, 315] on button "Done" at bounding box center [778, 315] width 35 height 21
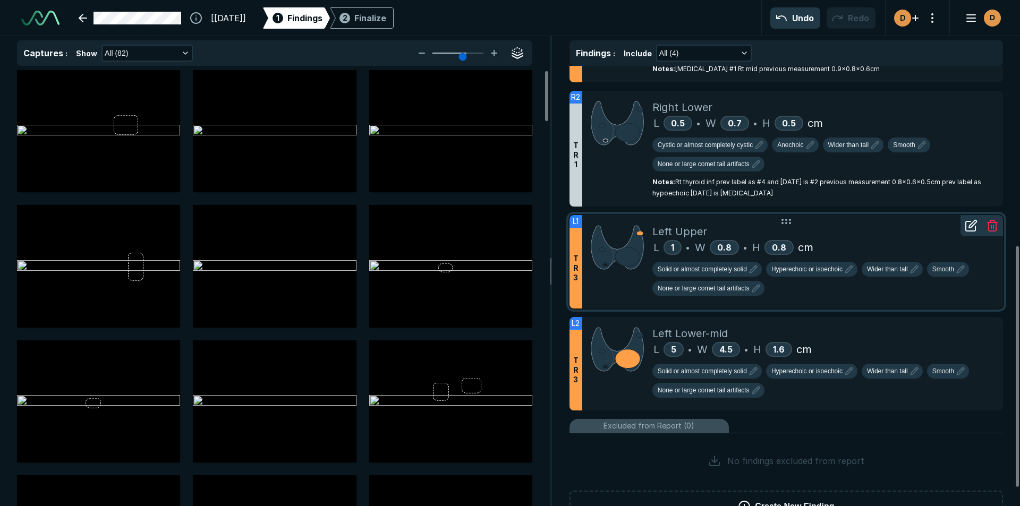
click at [971, 226] on icon at bounding box center [971, 225] width 13 height 13
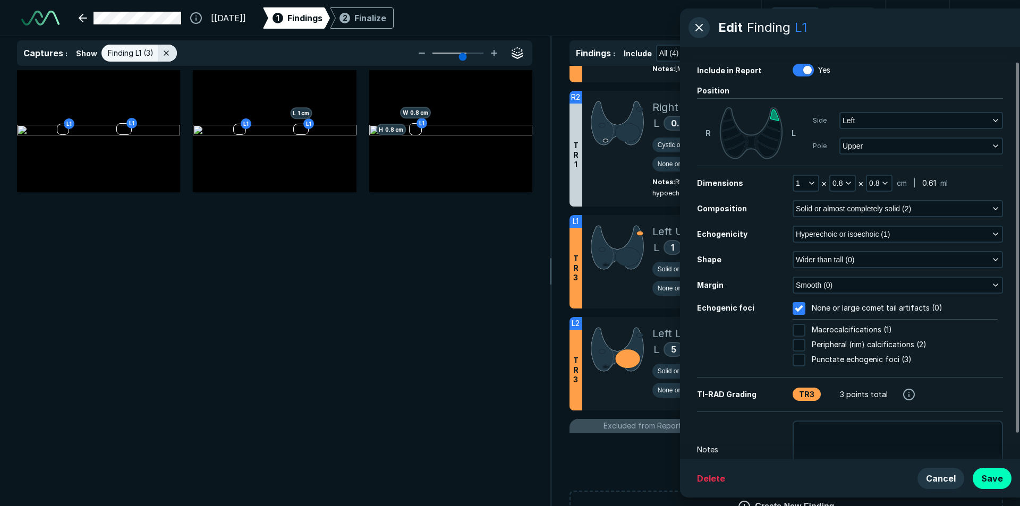
scroll to position [45, 0]
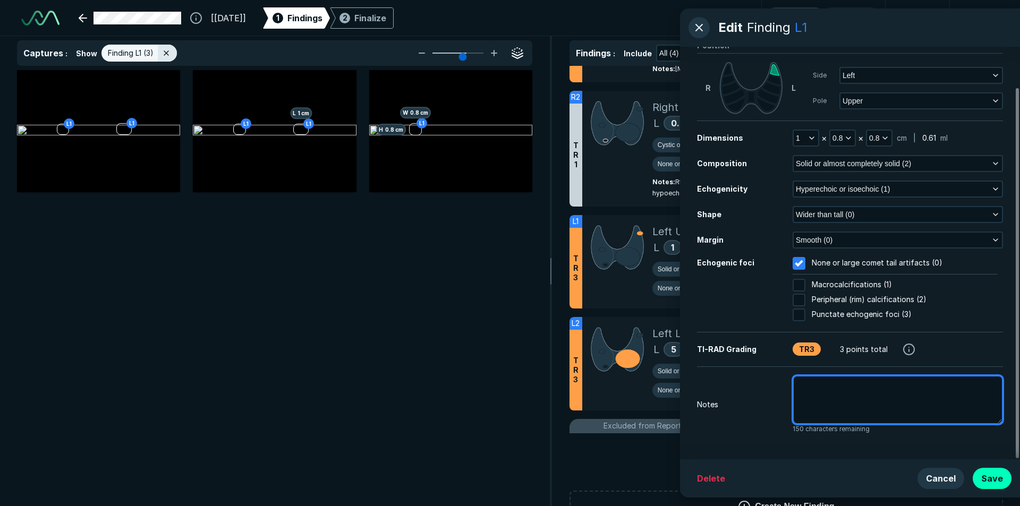
click at [807, 392] on textarea at bounding box center [898, 400] width 210 height 49
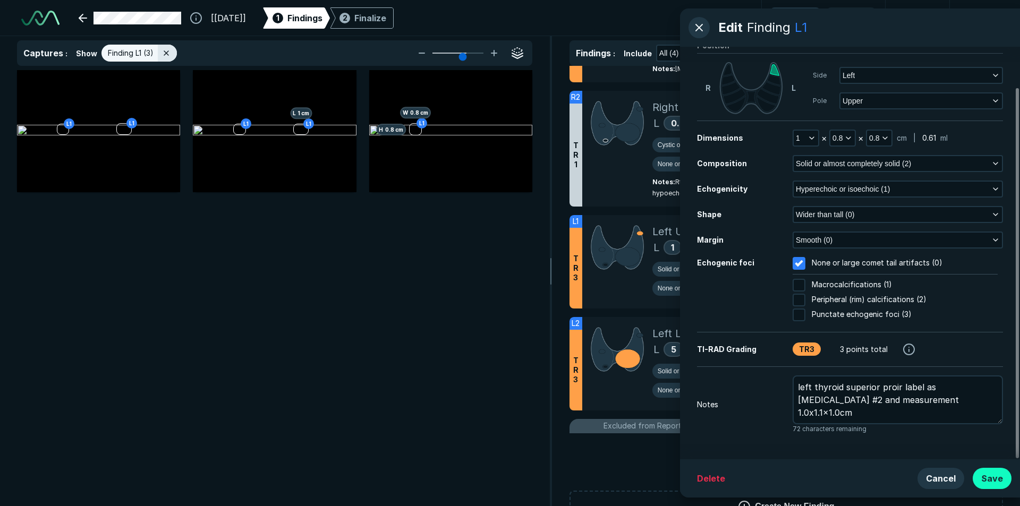
click at [999, 480] on button "Save" at bounding box center [992, 478] width 39 height 21
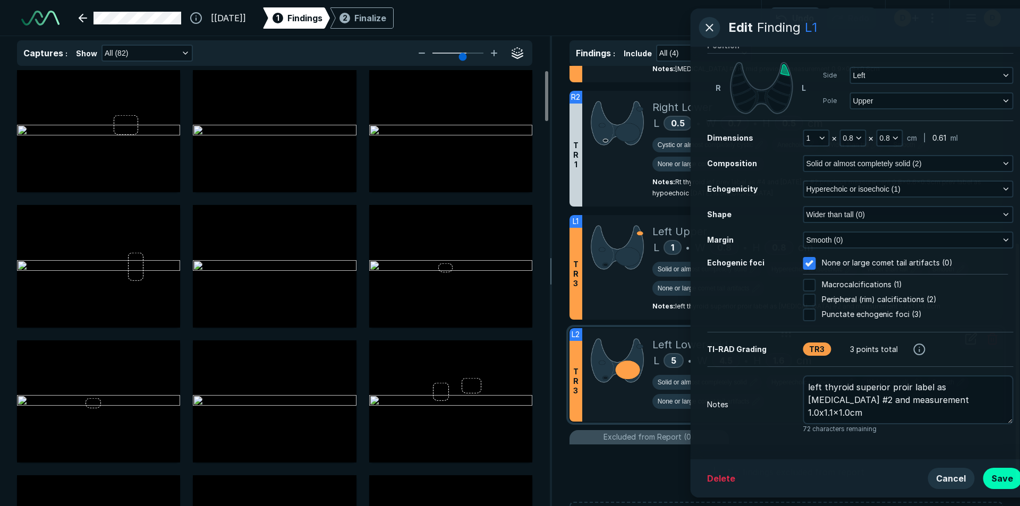
scroll to position [3212, 3667]
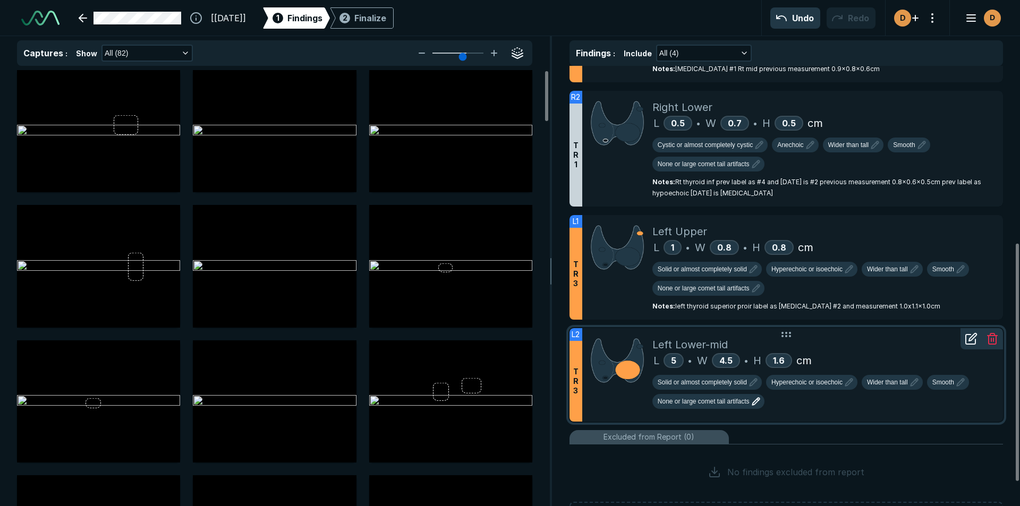
click at [757, 403] on icon "button" at bounding box center [755, 401] width 7 height 7
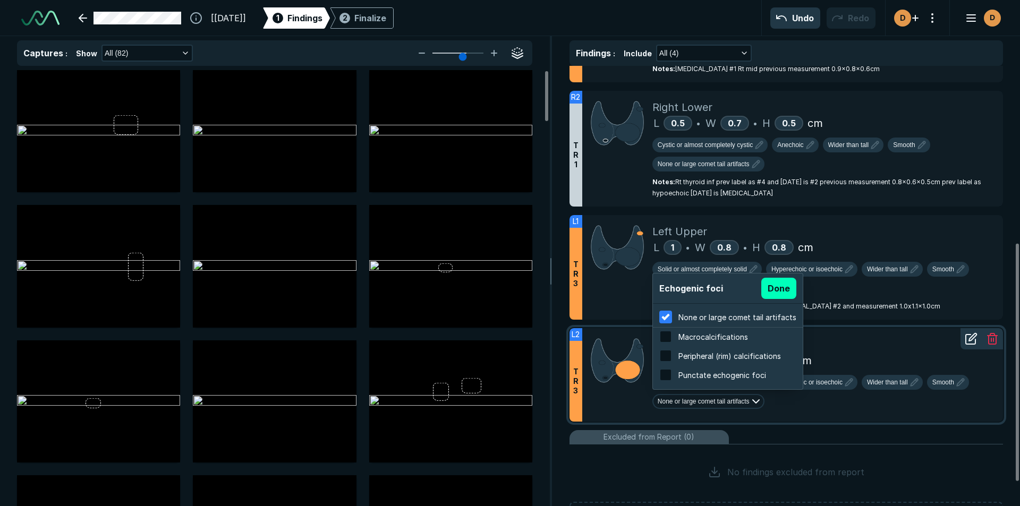
scroll to position [1709, 2026]
click at [669, 376] on input "checkbox" at bounding box center [665, 375] width 13 height 13
click at [777, 291] on button "Done" at bounding box center [778, 288] width 35 height 21
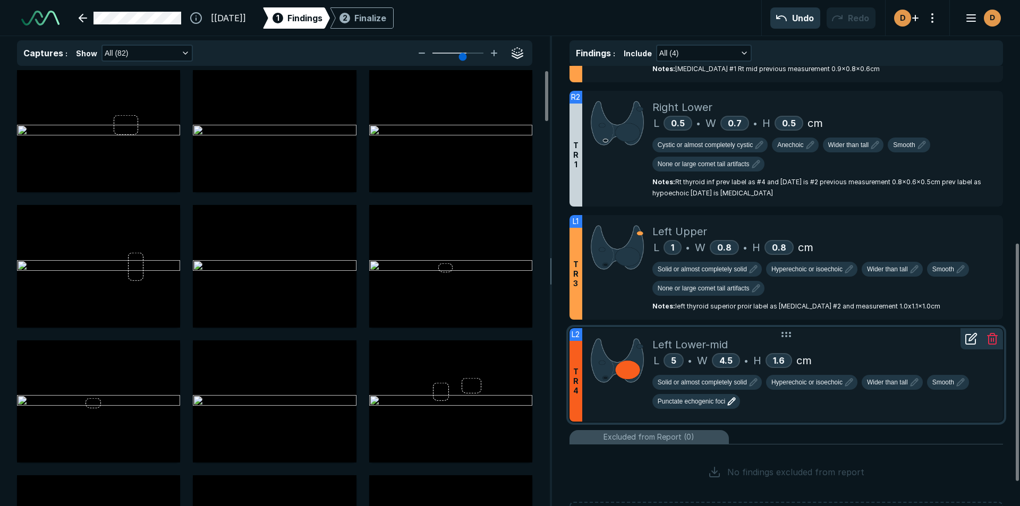
click at [971, 340] on icon at bounding box center [971, 339] width 13 height 13
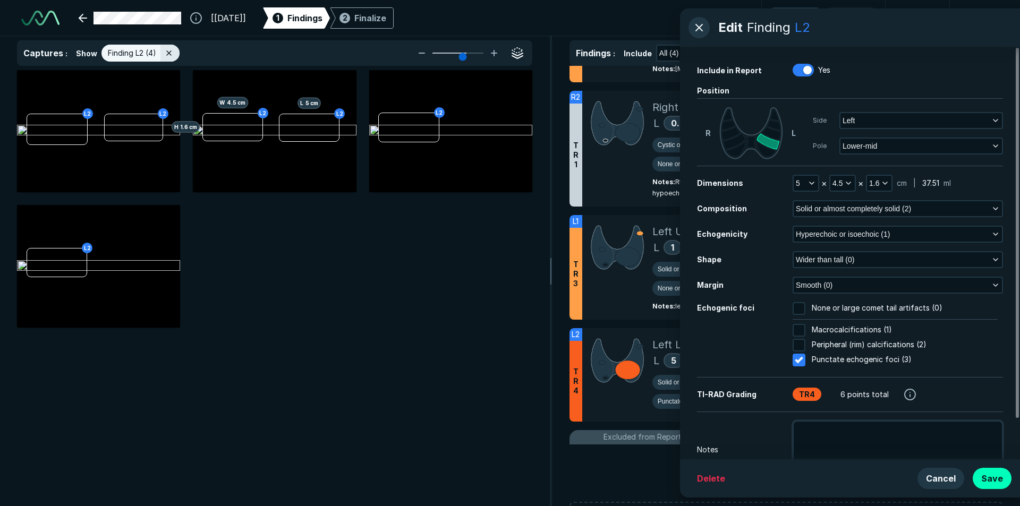
scroll to position [45, 0]
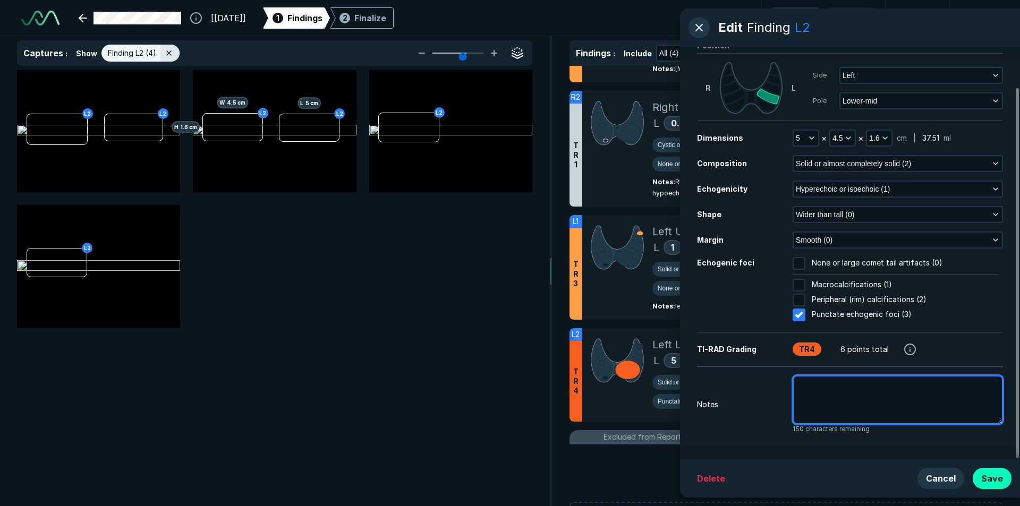
click at [802, 388] on textarea at bounding box center [898, 400] width 210 height 49
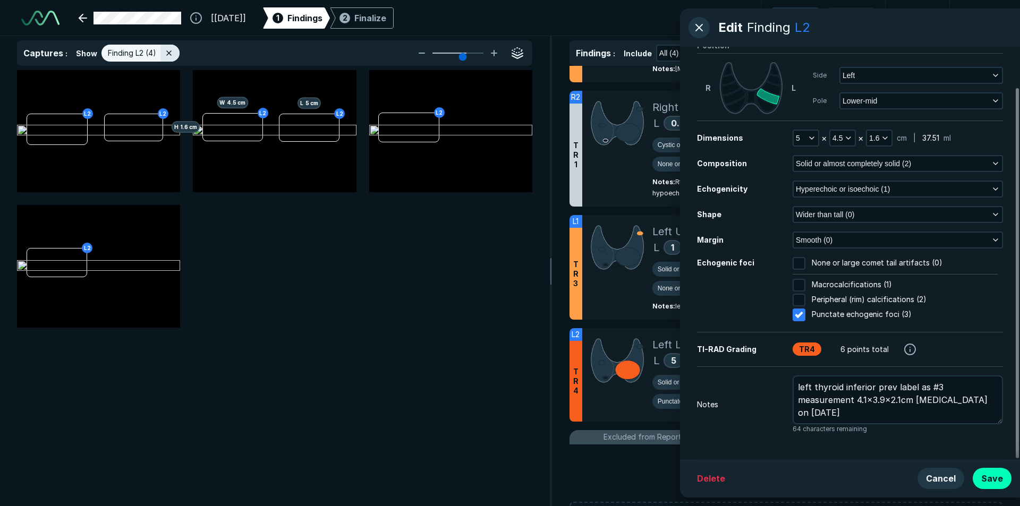
drag, startPoint x: 888, startPoint y: 385, endPoint x: 736, endPoint y: 420, distance: 156.0
click at [736, 420] on div "Notes left thyroid inferior prev label as #3 measurement 4.1x3.9x2.1cm Biopsy o…" at bounding box center [850, 405] width 306 height 58
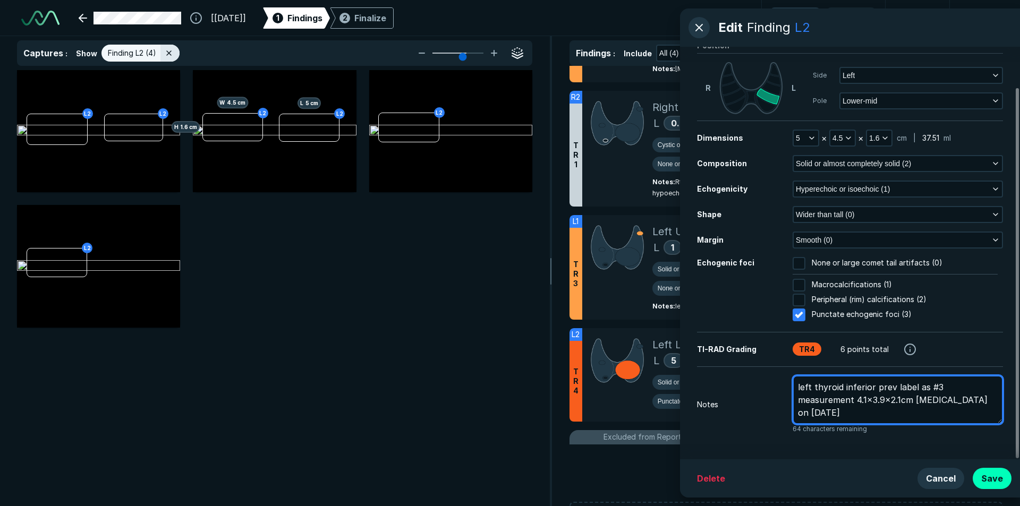
click at [938, 385] on textarea "left thyroid inferior prev label as #3 measurement 4.1x3.9x2.1cm Biopsy on 12/2…" at bounding box center [898, 400] width 210 height 49
click at [874, 386] on textarea "left thyroid inferior prev label as #3 measurement 4.1x3.9x2.1cm Biopsy on 12/2…" at bounding box center [898, 400] width 210 height 49
click at [983, 389] on textarea "left thyroid inferior nodule prev label as #3 measurement 4.1x3.9x2.1cm Biopsy …" at bounding box center [898, 400] width 210 height 49
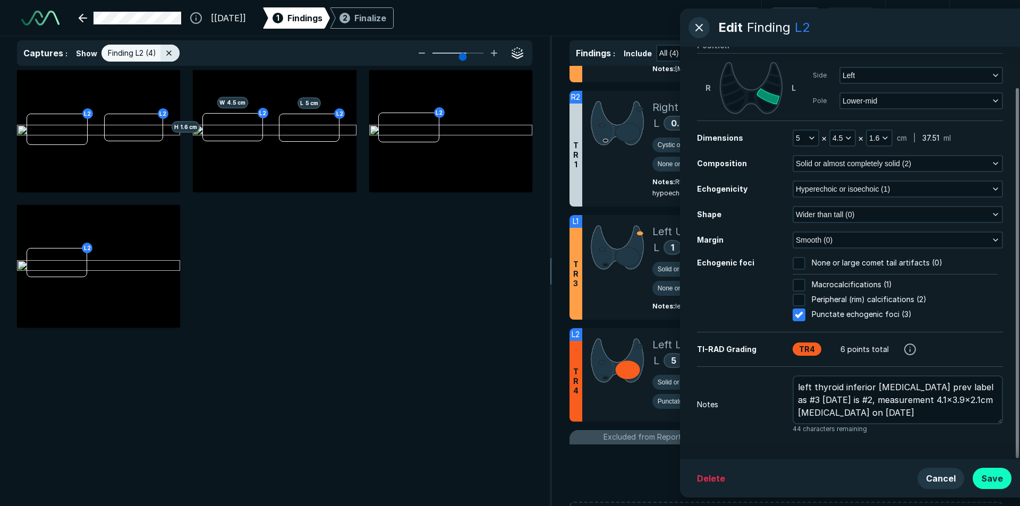
click at [999, 474] on button "Save" at bounding box center [992, 478] width 39 height 21
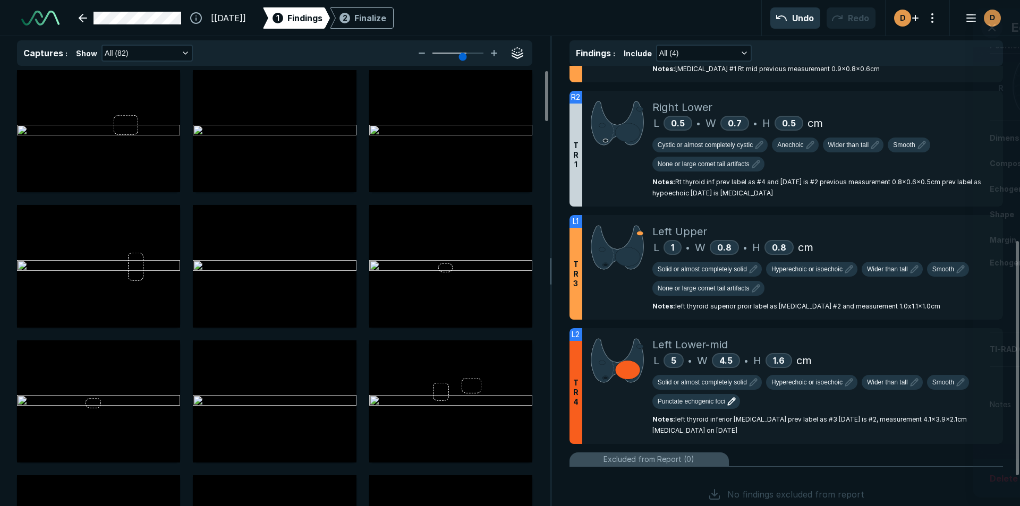
scroll to position [3212, 3667]
click at [966, 225] on icon at bounding box center [971, 227] width 10 height 10
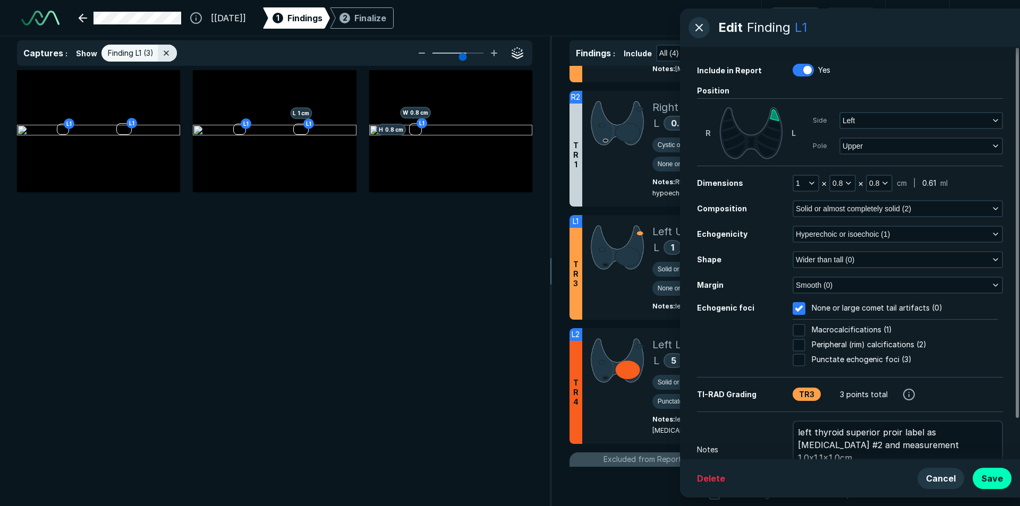
scroll to position [45, 0]
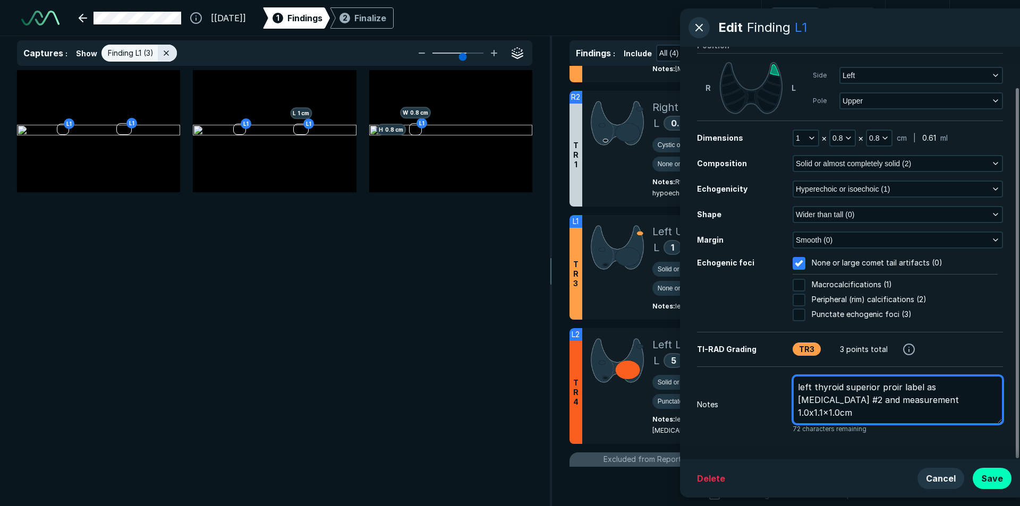
click at [974, 386] on textarea "left thyroid superior proir label as nodule #2 and measurement 1.0x1.1x1.0cm" at bounding box center [898, 400] width 210 height 49
click at [873, 400] on textarea "left thyroid superior proir label as nodule #2,today is #1 and measurement 1.0x…" at bounding box center [898, 400] width 210 height 49
click at [900, 385] on textarea "left thyroid superior proir label as nodule #2,today is #1 ,measurement 1.0x1.1…" at bounding box center [898, 400] width 210 height 49
click at [898, 387] on textarea "left thyroid superior proir label as nodule #2,today is #1 ,measurement 1.0x1.1…" at bounding box center [898, 400] width 210 height 49
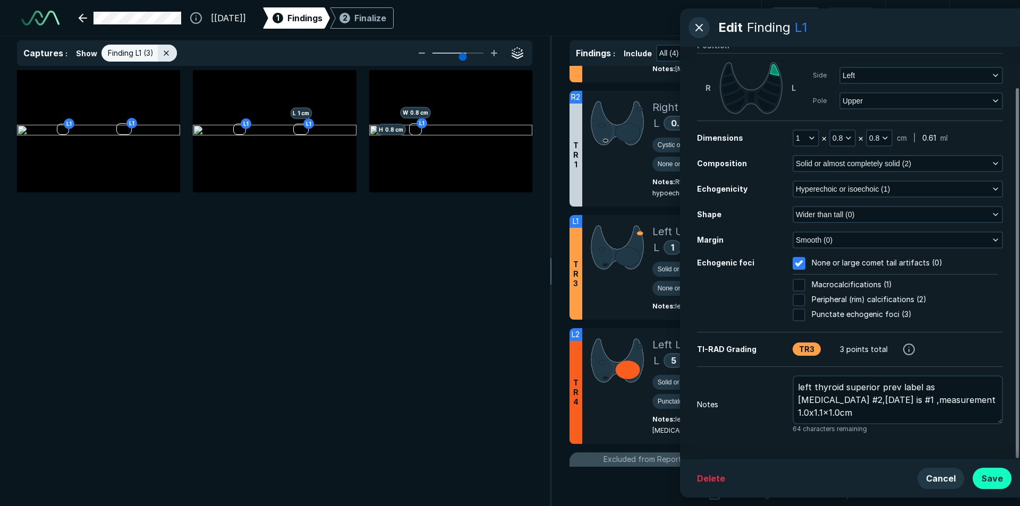
click at [986, 472] on button "Save" at bounding box center [992, 478] width 39 height 21
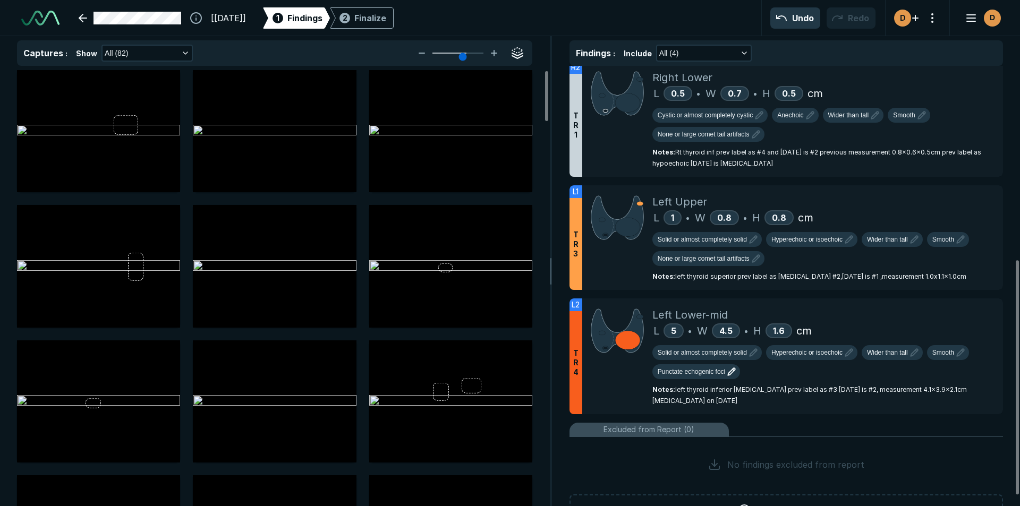
scroll to position [384, 0]
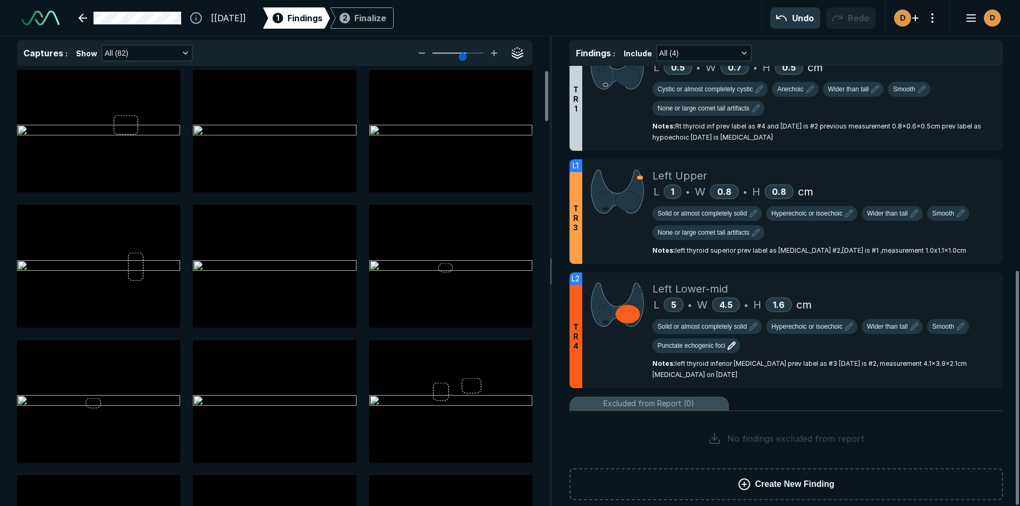
click at [798, 478] on span "Create New Finding" at bounding box center [794, 484] width 79 height 13
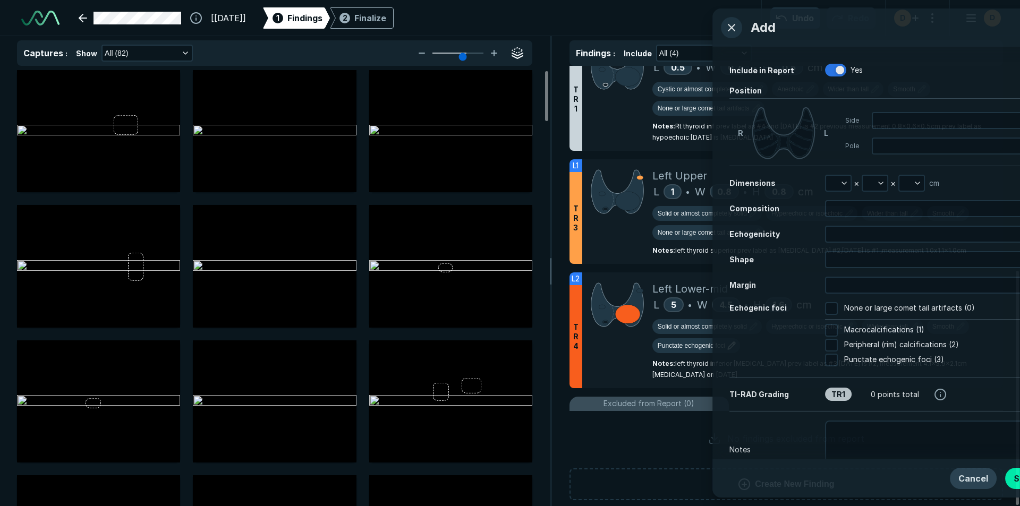
scroll to position [3031, 2726]
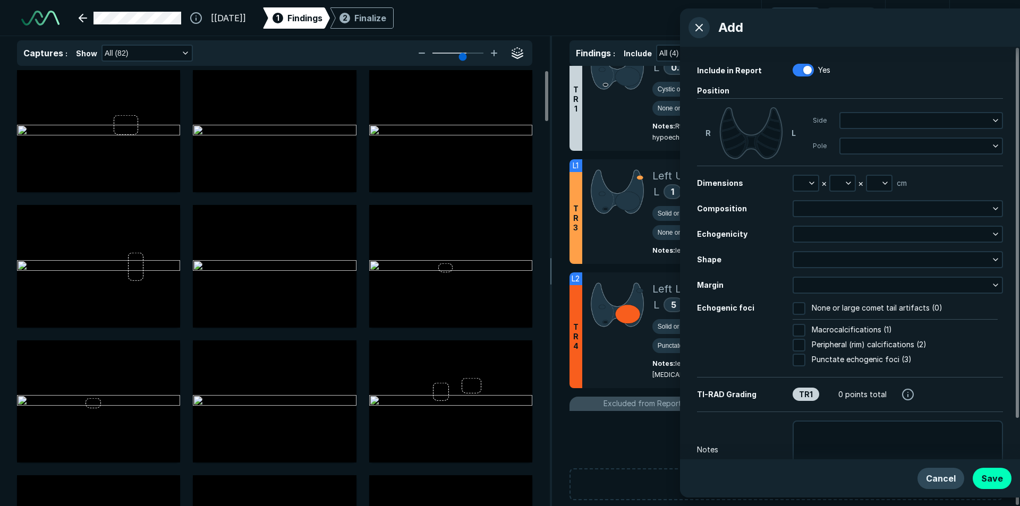
click at [936, 480] on button "Cancel" at bounding box center [941, 478] width 47 height 21
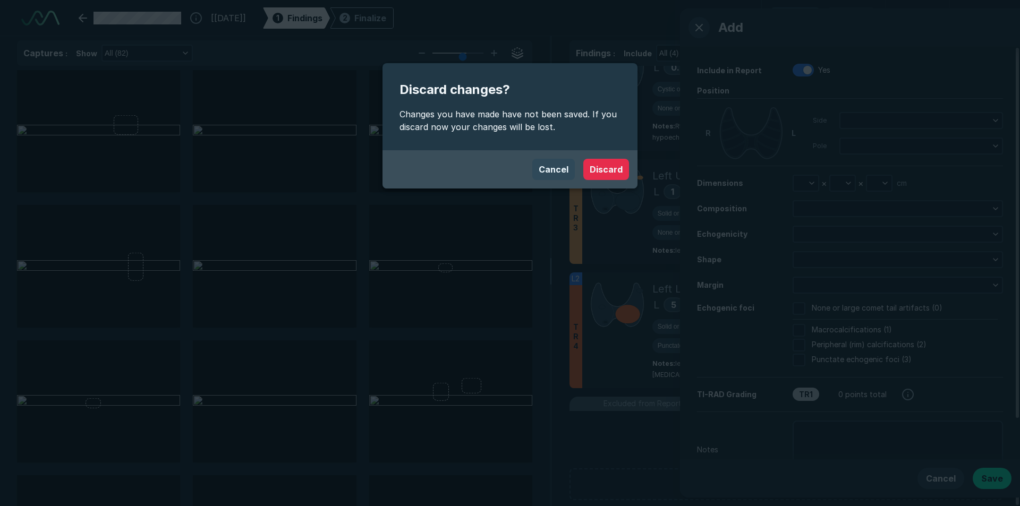
click at [550, 168] on button "Cancel" at bounding box center [553, 169] width 43 height 21
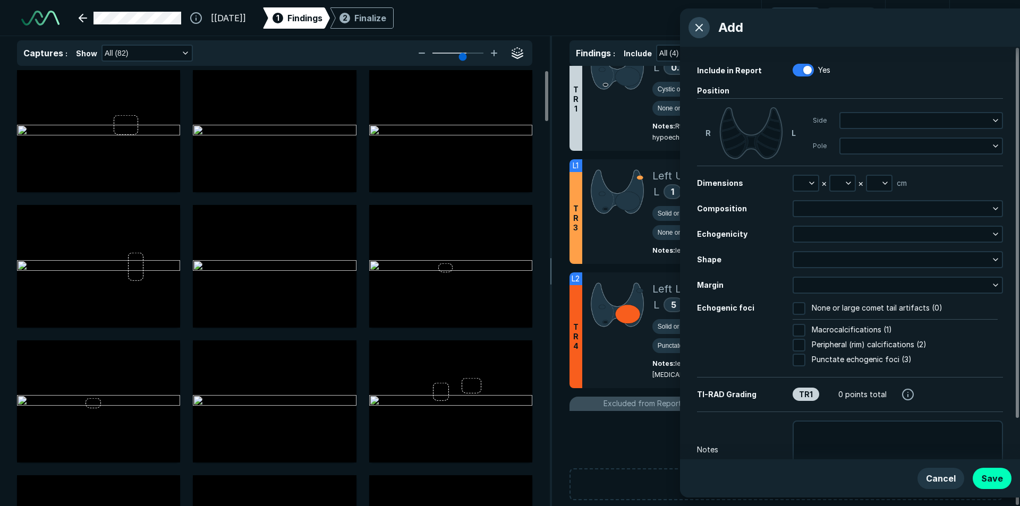
click at [696, 27] on button "button" at bounding box center [699, 27] width 21 height 21
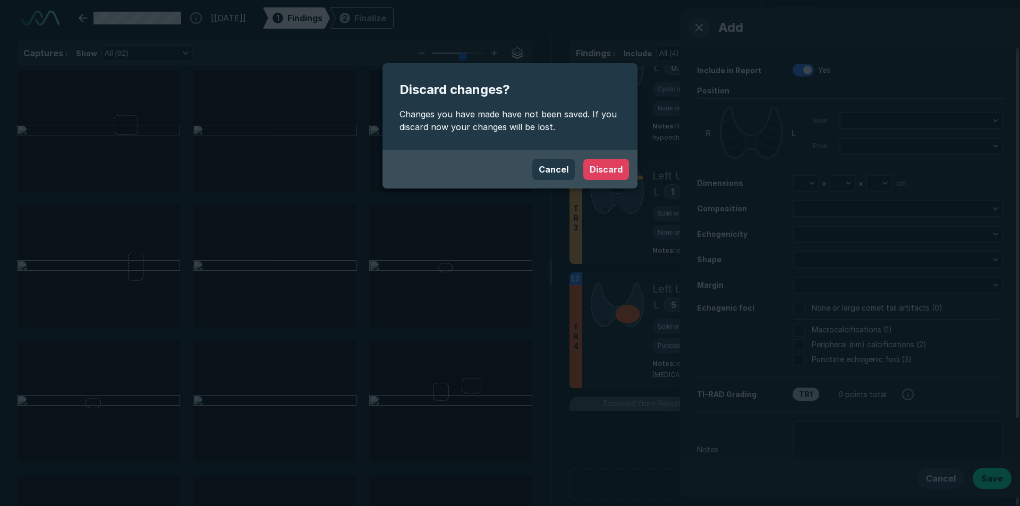
click at [608, 169] on button "Discard" at bounding box center [606, 169] width 46 height 21
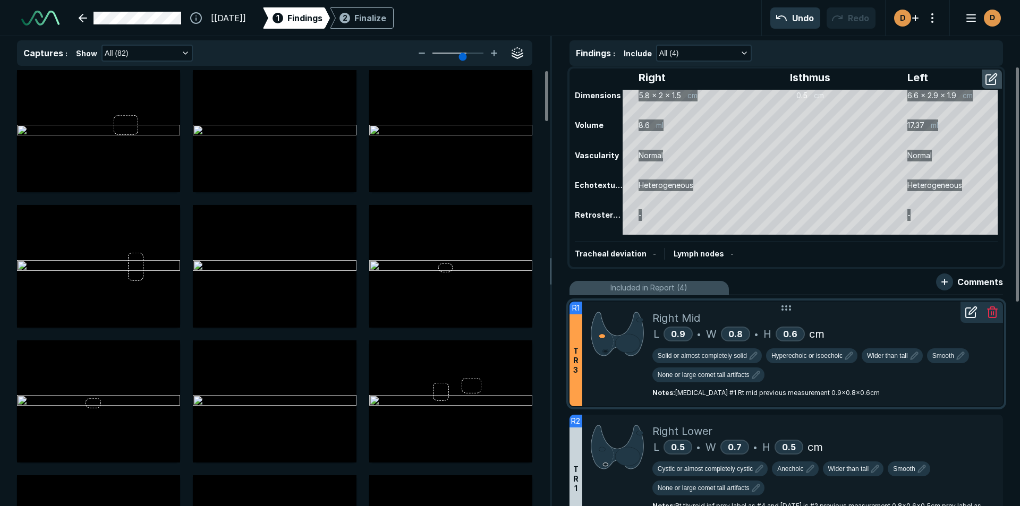
scroll to position [0, 0]
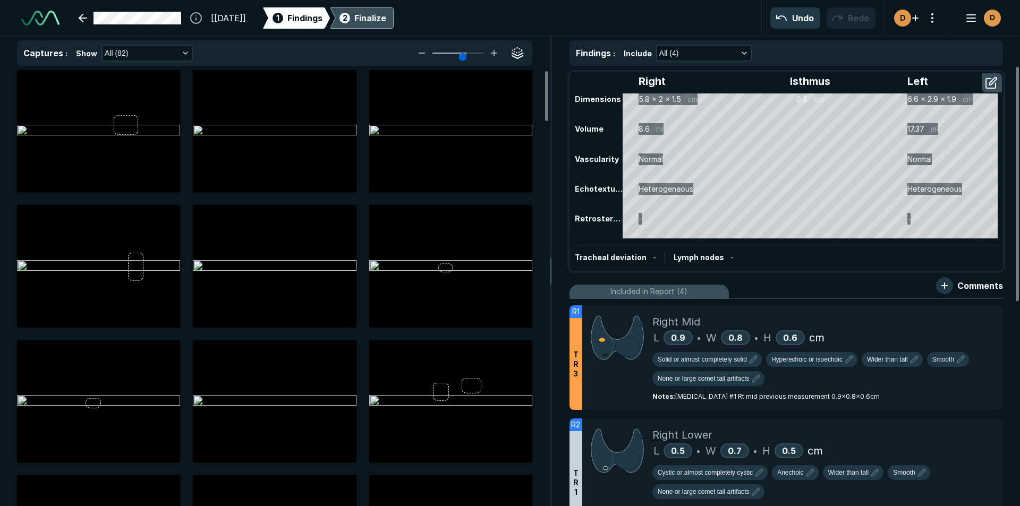
click at [386, 16] on div "Finalize" at bounding box center [370, 18] width 32 height 13
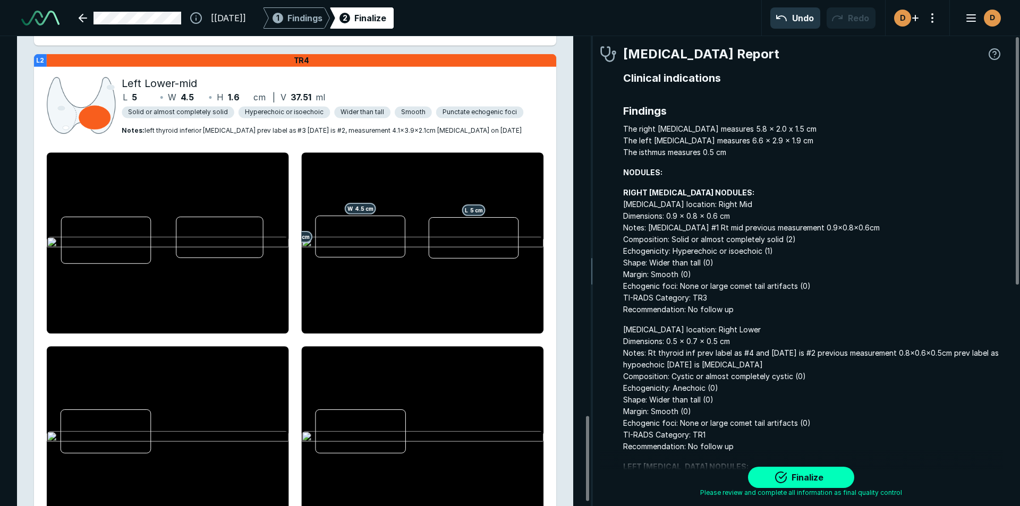
scroll to position [2124, 0]
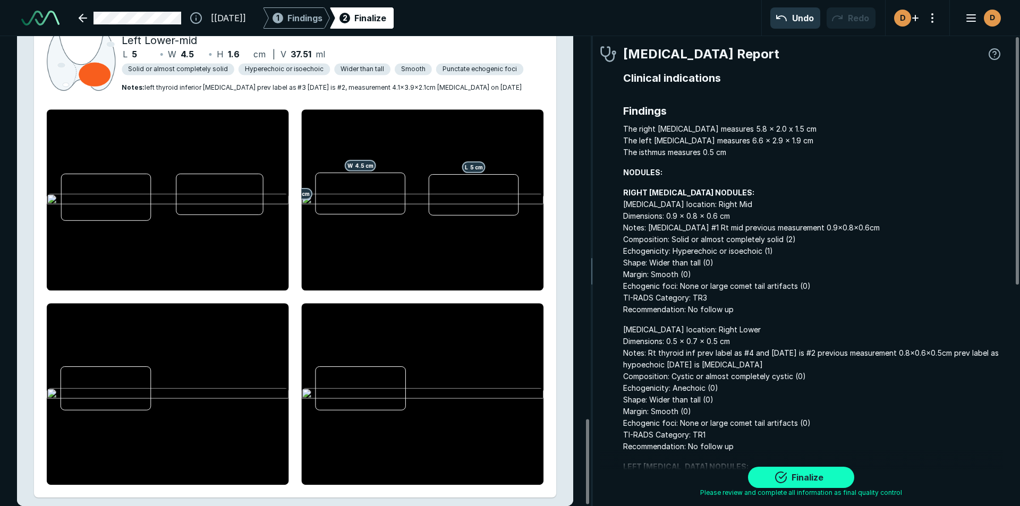
click at [791, 478] on button "Finalize" at bounding box center [801, 477] width 106 height 21
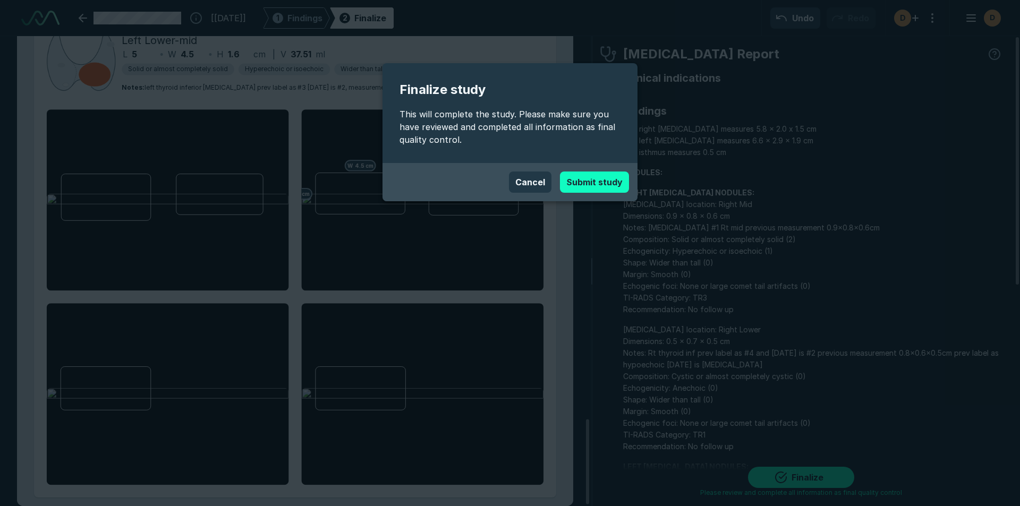
click at [584, 179] on button "Submit study" at bounding box center [594, 182] width 69 height 21
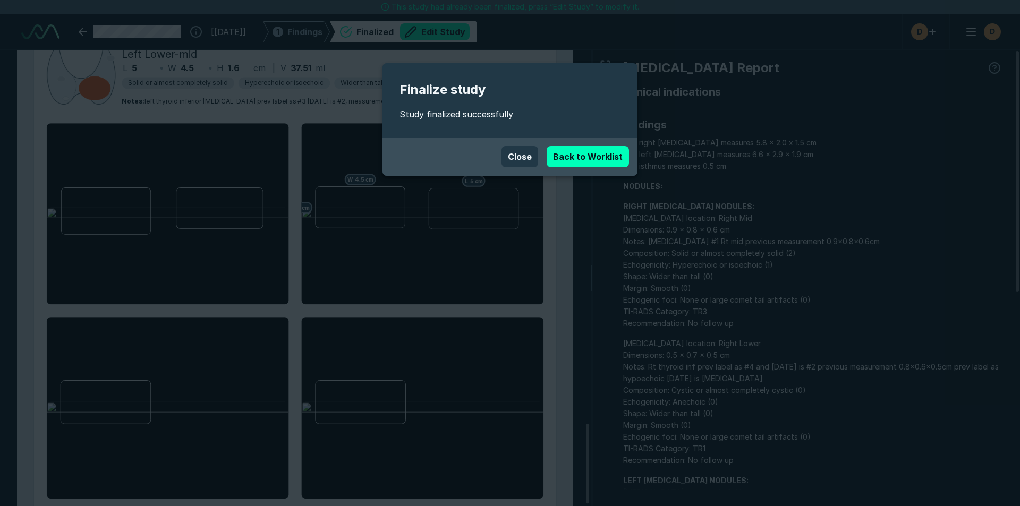
scroll to position [3397, 5956]
click at [526, 156] on button "Close" at bounding box center [520, 156] width 37 height 21
